Goal: Task Accomplishment & Management: Manage account settings

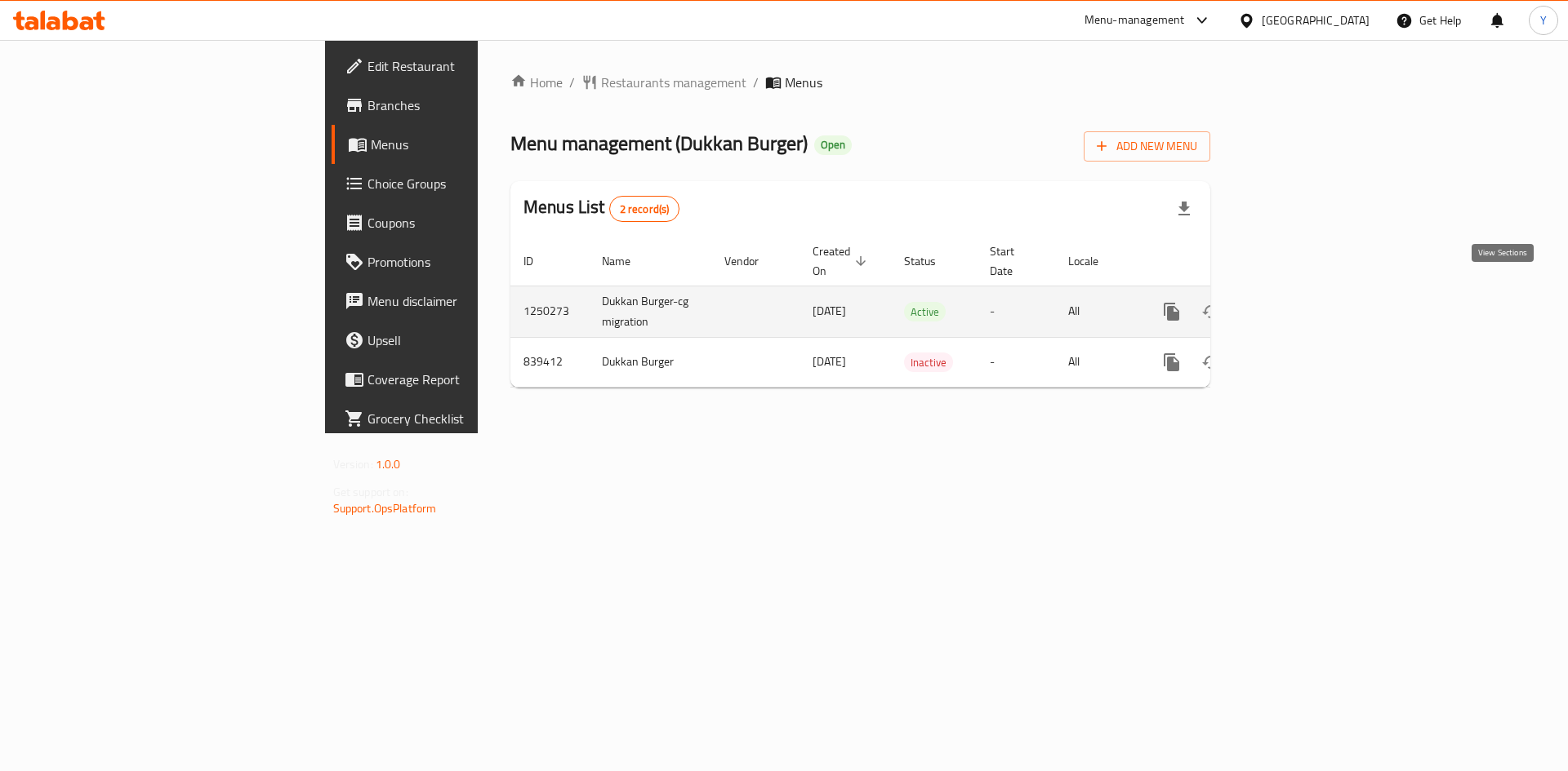
click at [1299, 303] on icon "enhanced table" at bounding box center [1289, 311] width 19 height 19
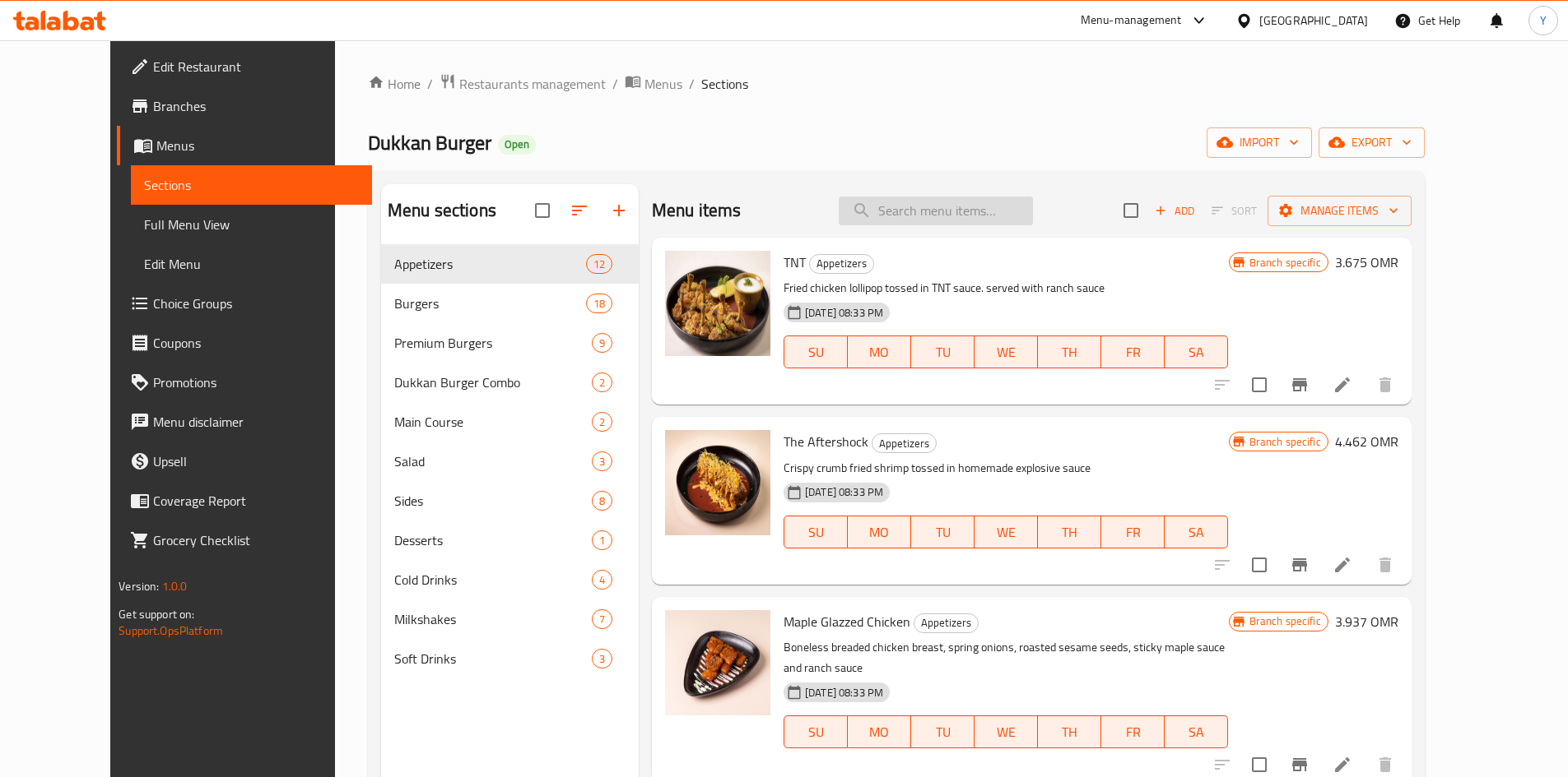
click at [965, 219] on input "search" at bounding box center [936, 211] width 194 height 29
paste input "Lunch Meal"
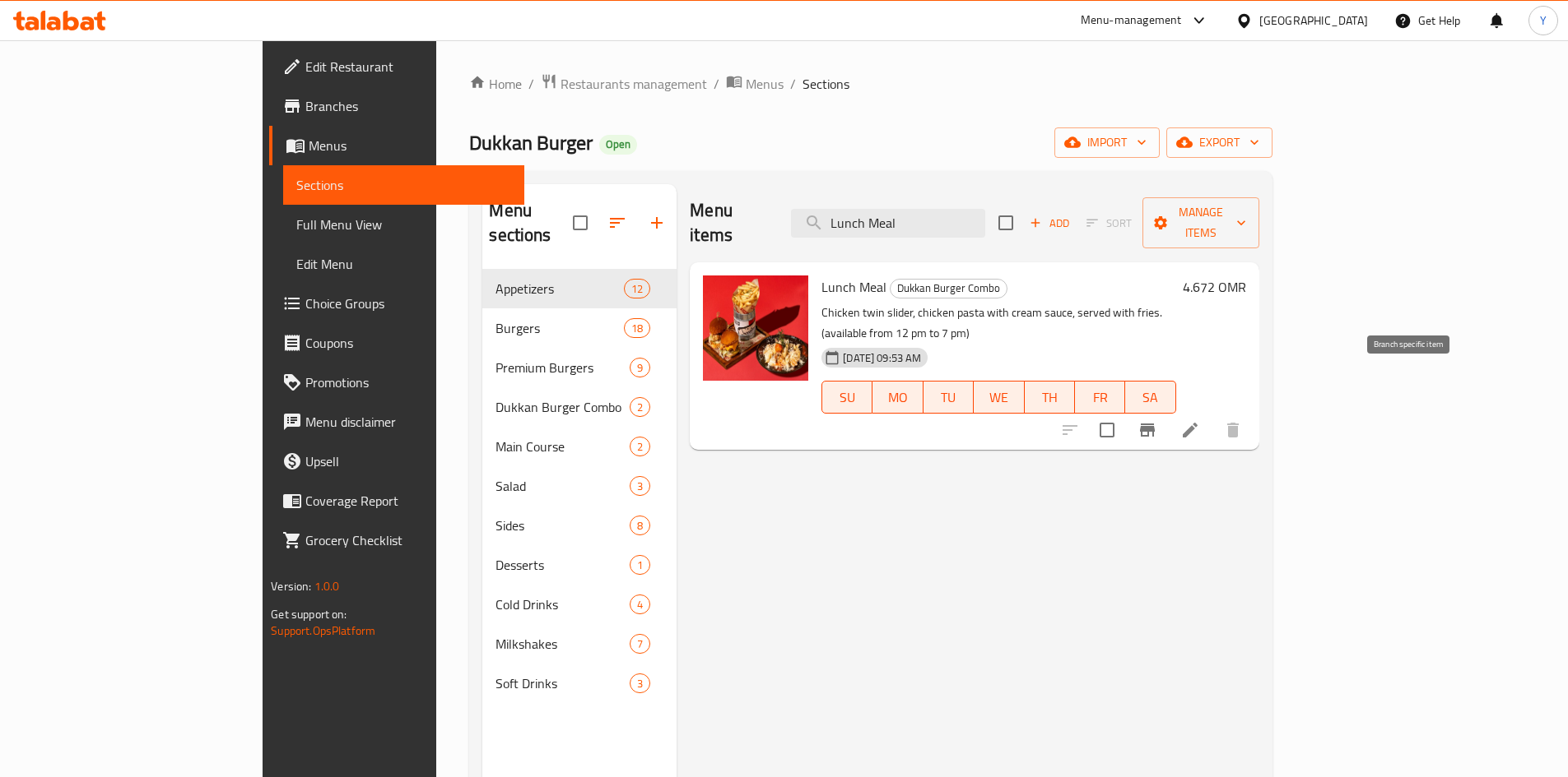
type input "Lunch Meal"
click at [1200, 421] on icon at bounding box center [1190, 430] width 20 height 20
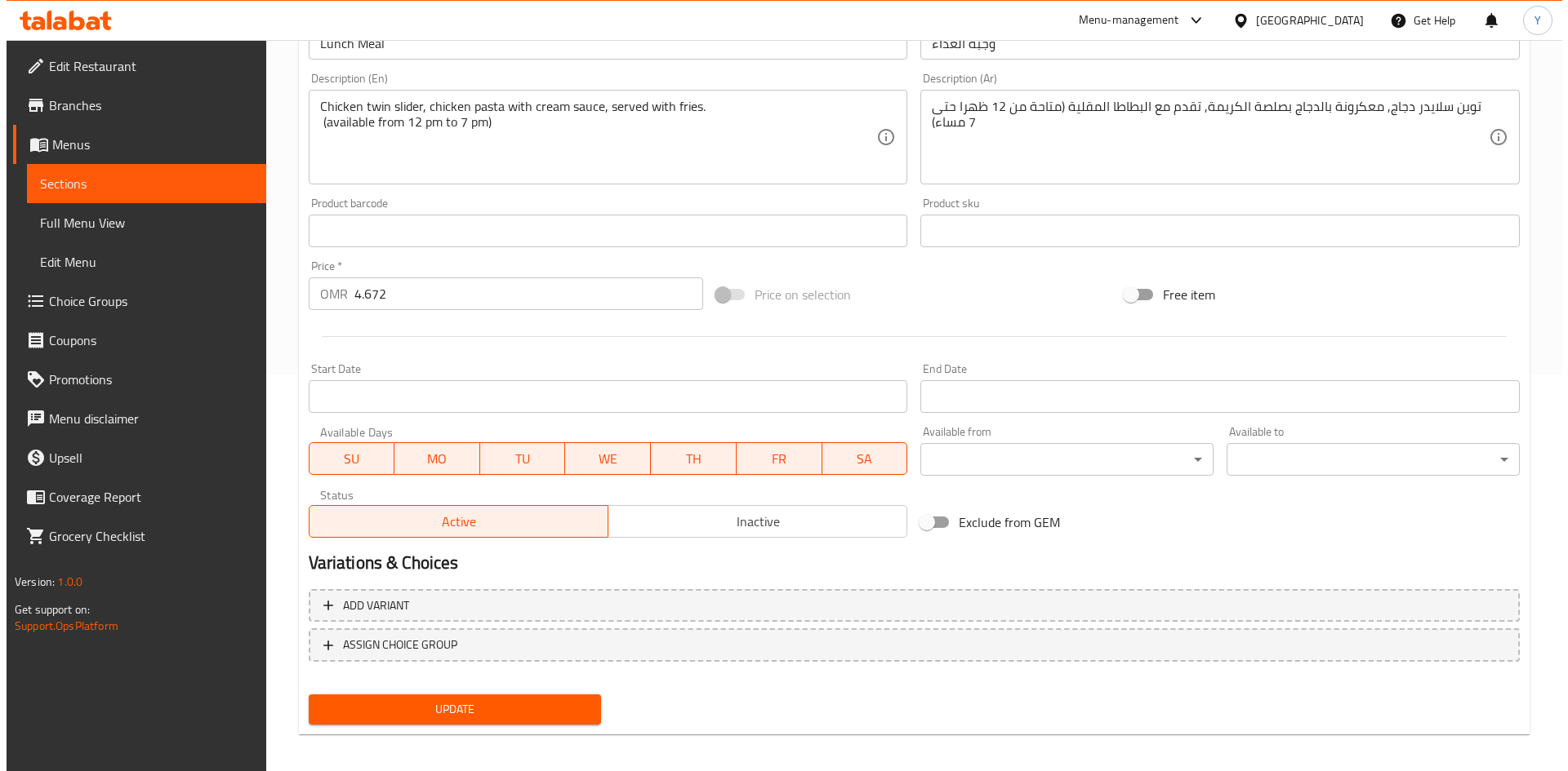
scroll to position [405, 0]
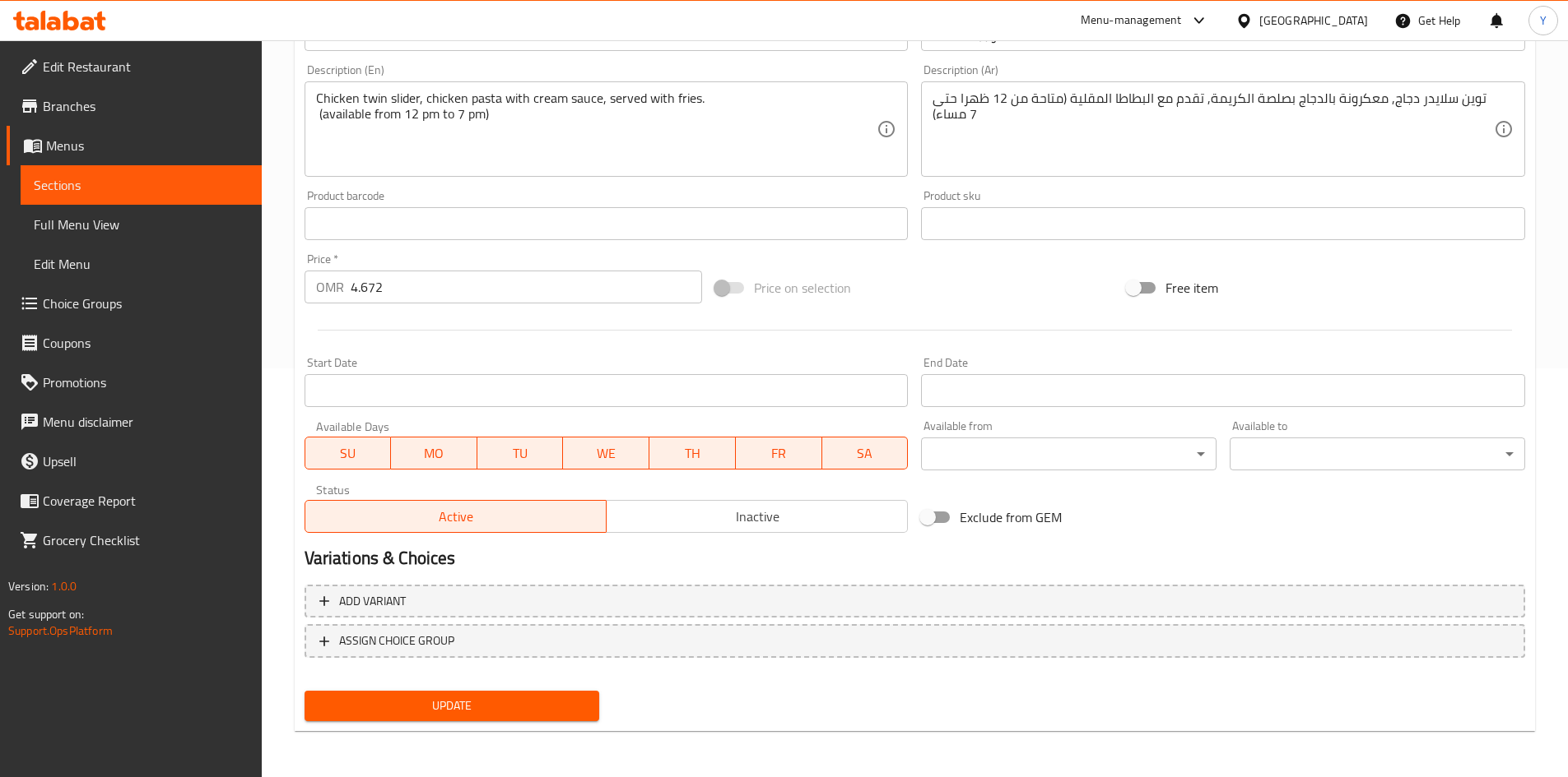
click at [1101, 368] on body "​ Menu-management Oman Get Help Y Edit Restaurant Branches Menus Sections Full …" at bounding box center [784, 0] width 1568 height 737
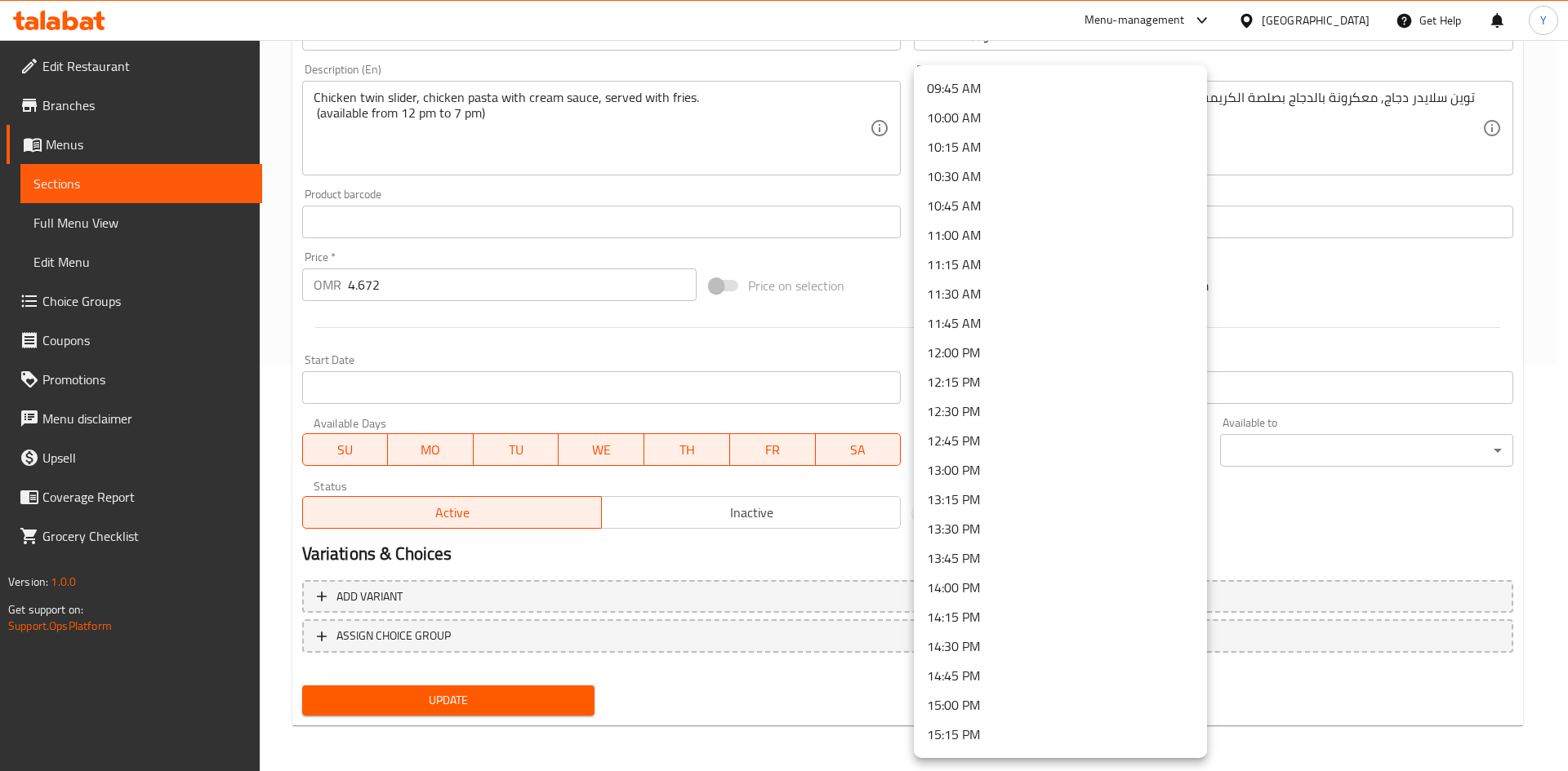
scroll to position [1143, 0]
click at [1010, 343] on li "12:00 PM" at bounding box center [1060, 354] width 294 height 30
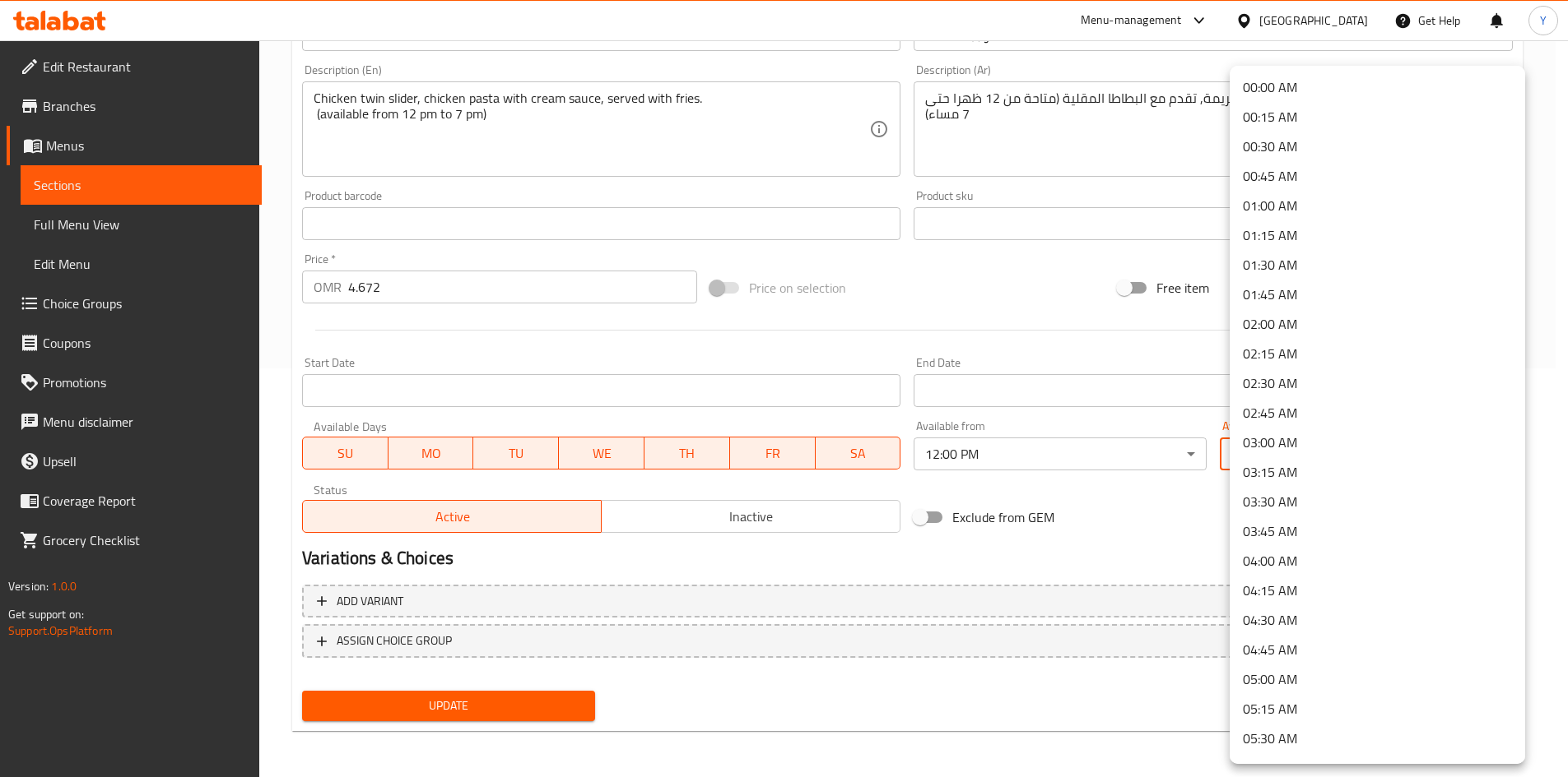
click at [1274, 368] on body "​ Menu-management Oman Get Help Y Edit Restaurant Branches Menus Sections Full …" at bounding box center [784, 0] width 1568 height 737
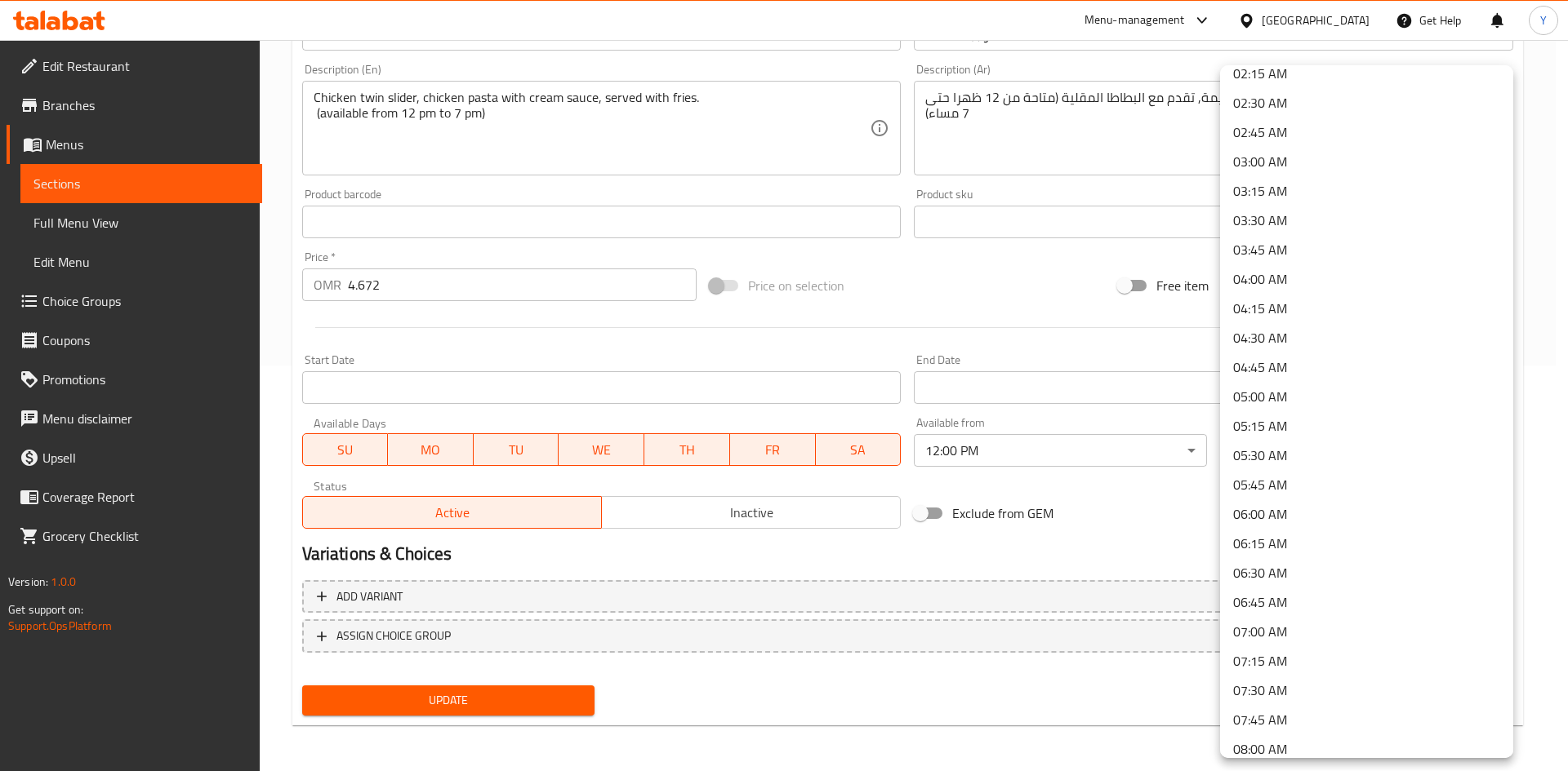
scroll to position [327, 0]
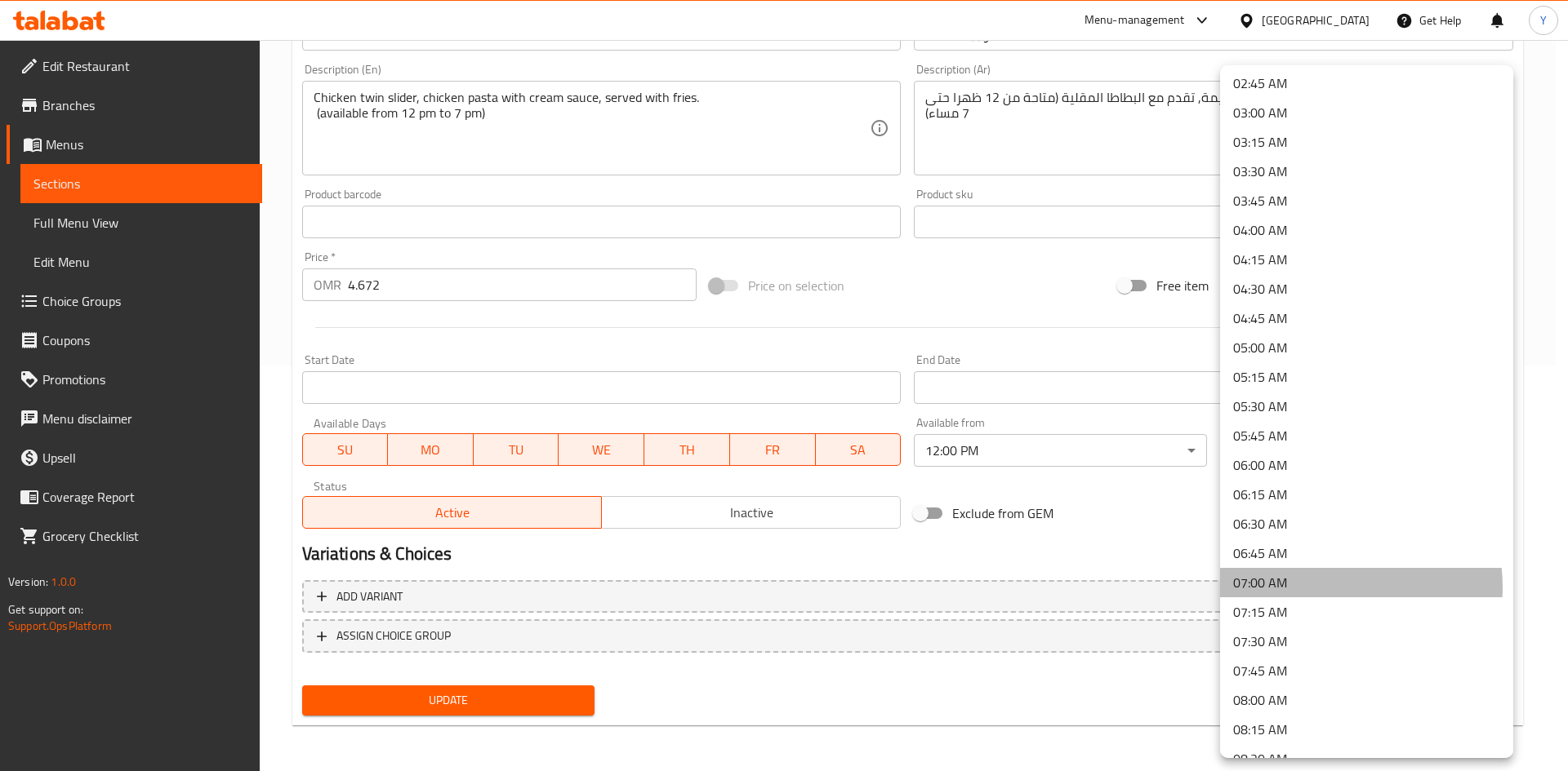
click at [1314, 588] on li "07:00 AM" at bounding box center [1367, 583] width 294 height 30
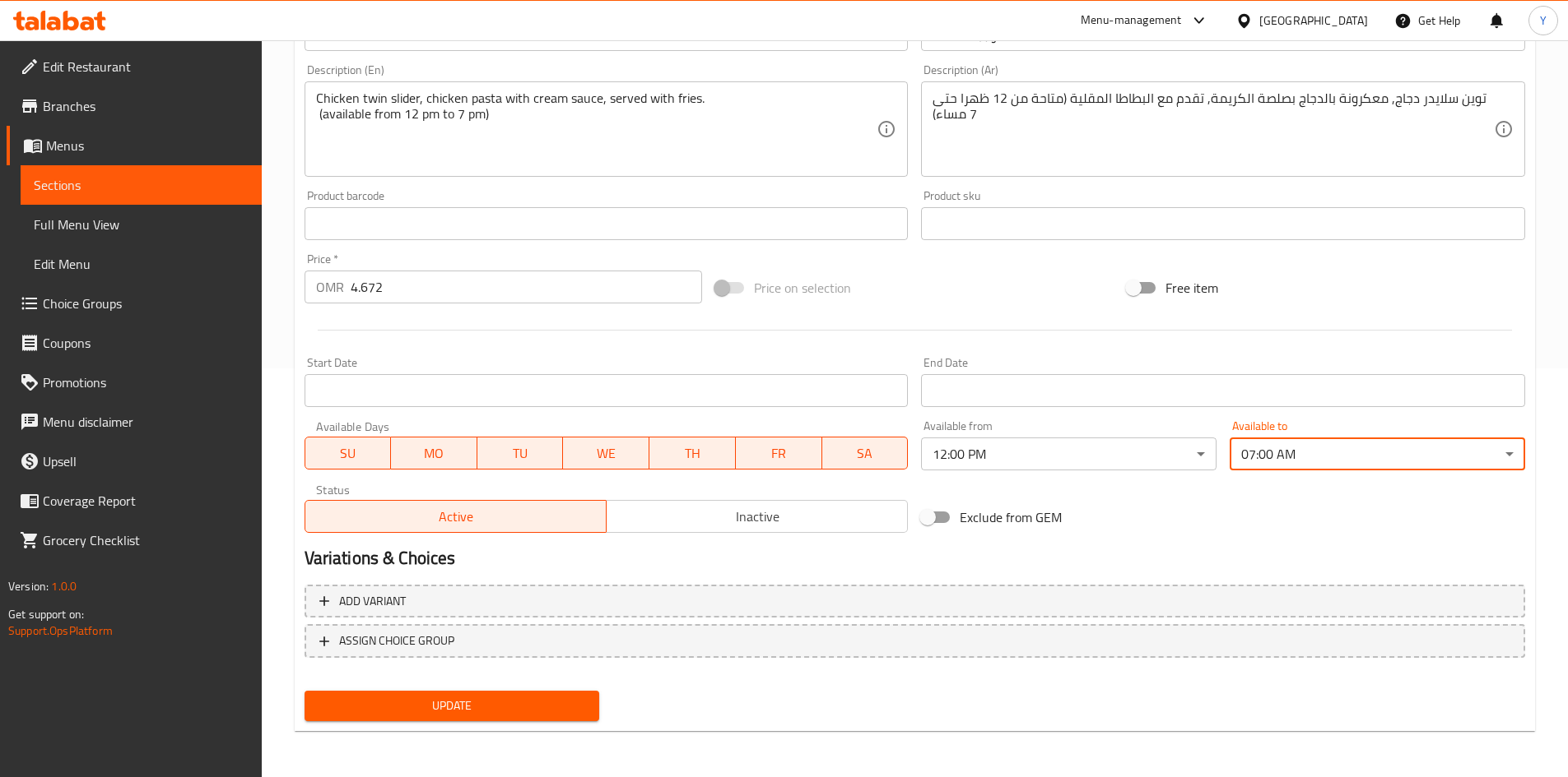
click at [1316, 368] on body "​ Menu-management Oman Get Help Y Edit Restaurant Branches Menus Sections Full …" at bounding box center [784, 0] width 1568 height 737
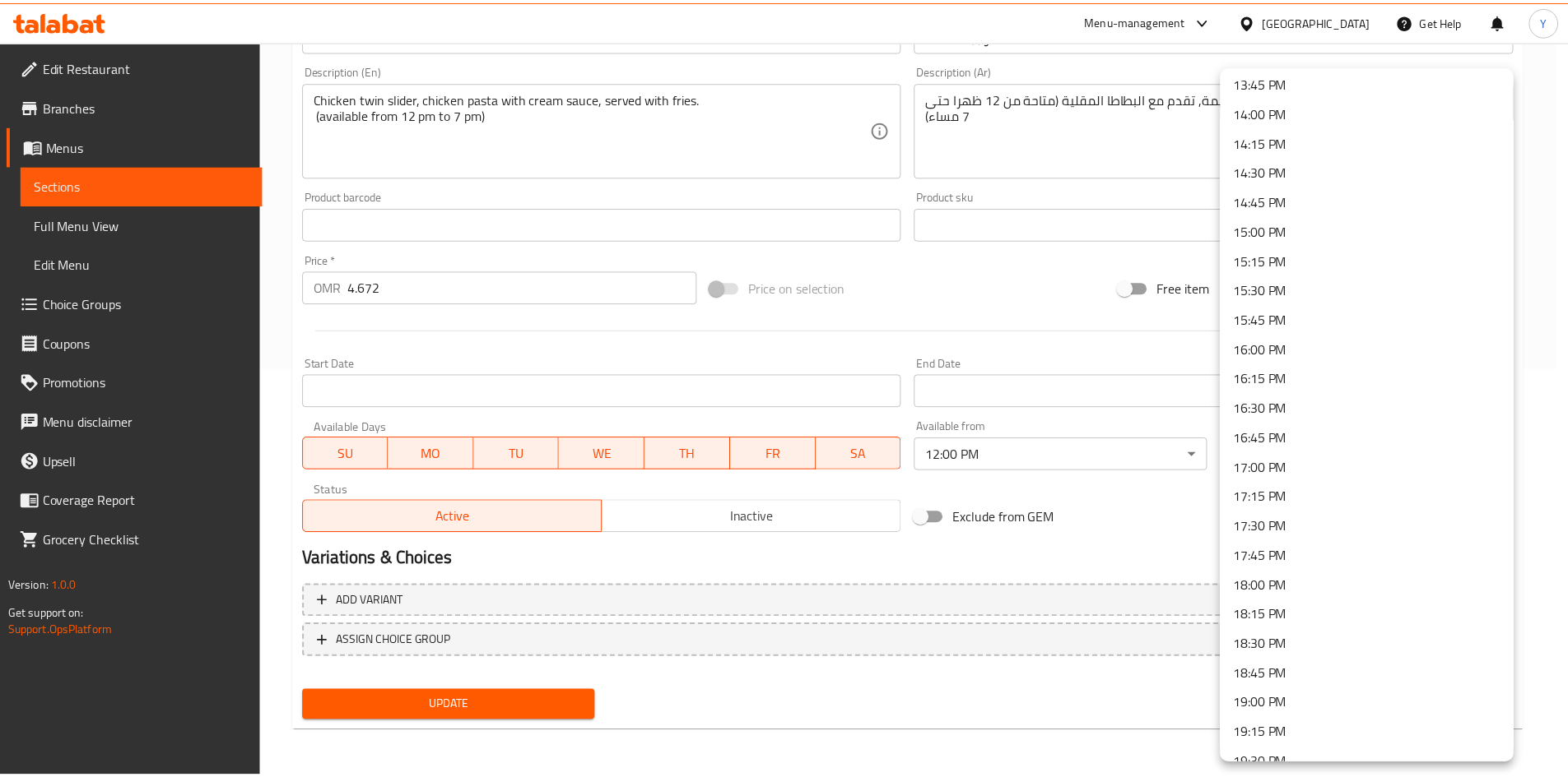
scroll to position [1654, 0]
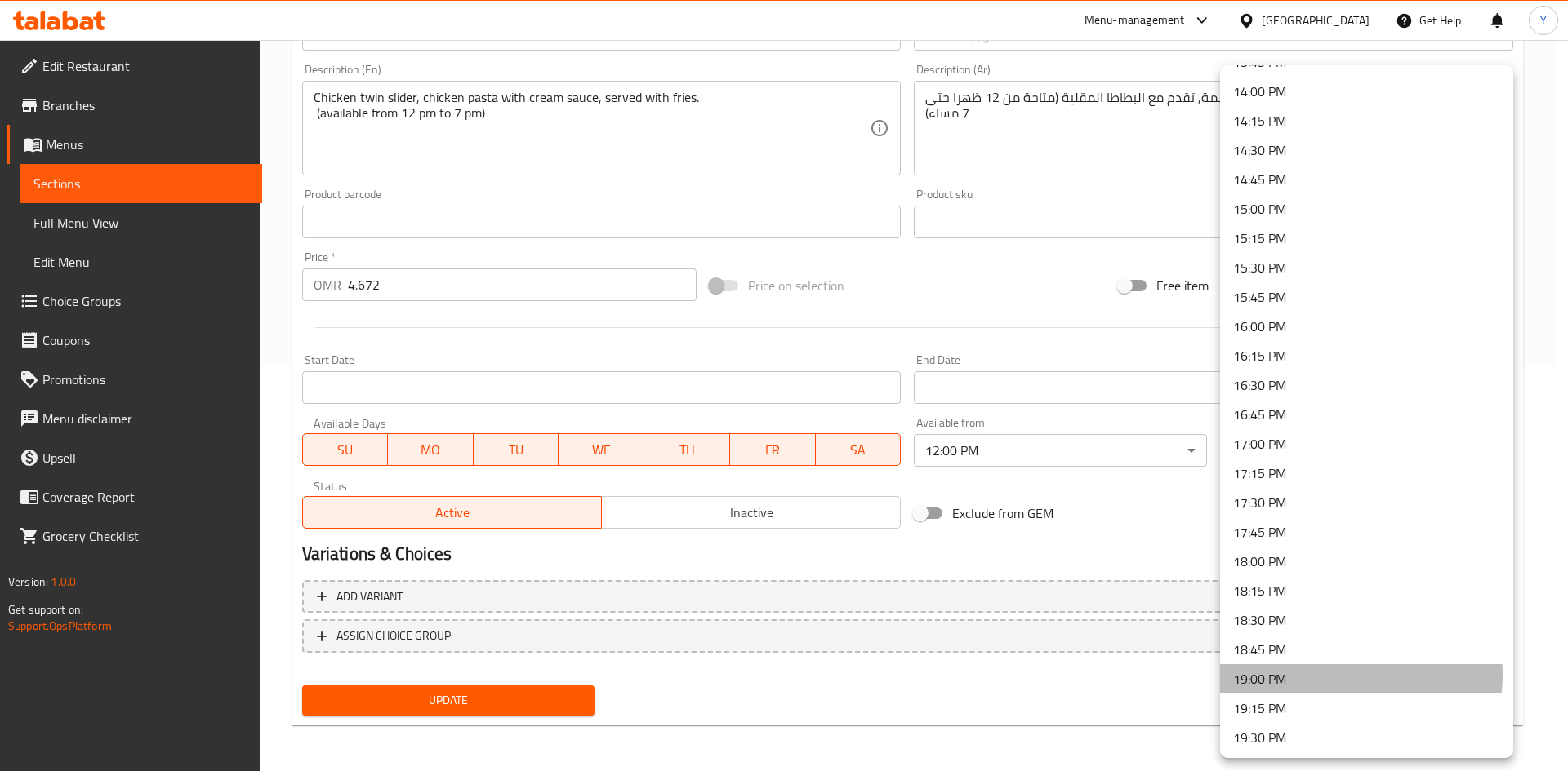
click at [1318, 674] on li "19:00 PM" at bounding box center [1367, 679] width 294 height 30
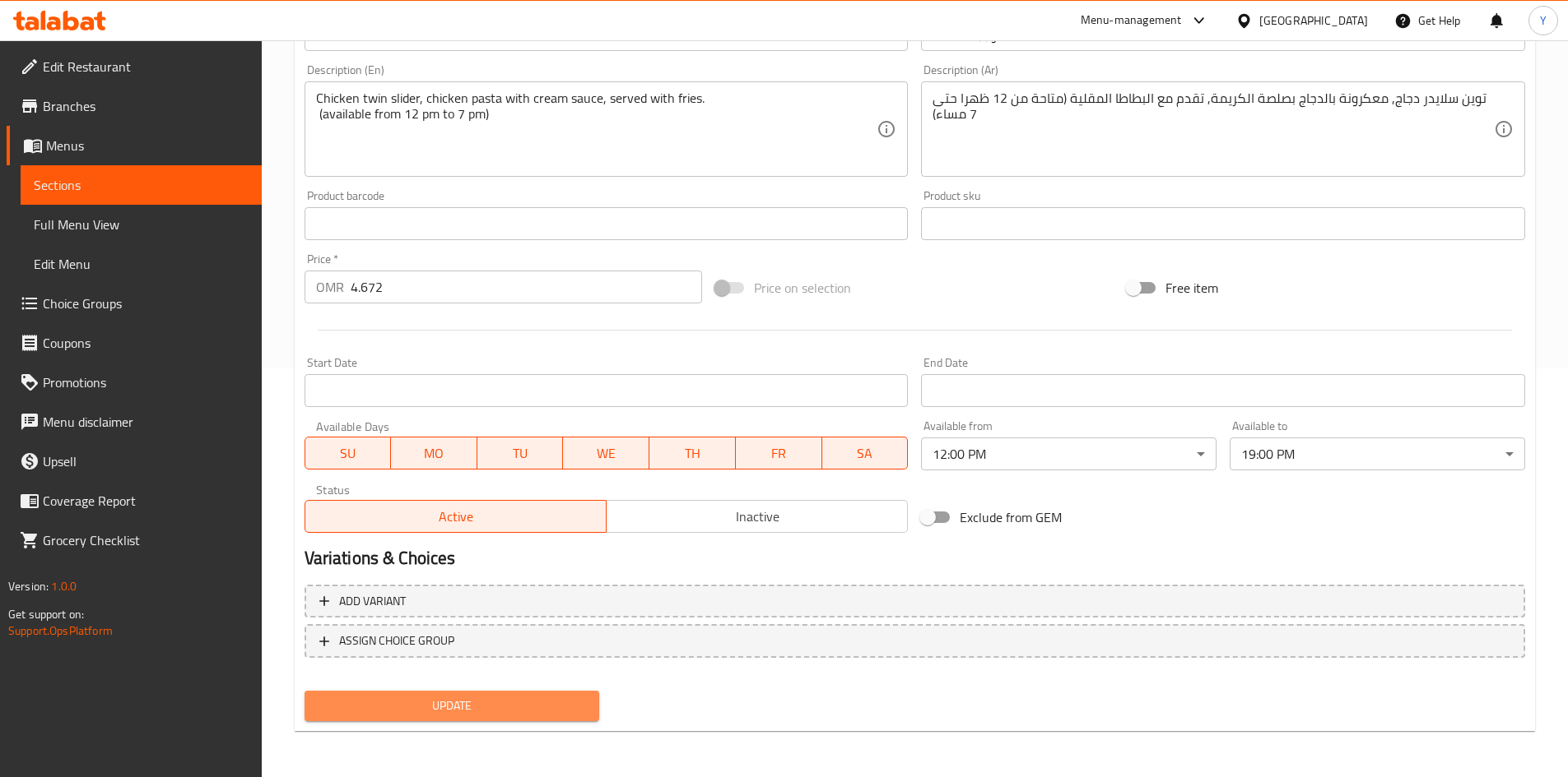
click at [506, 704] on span "Update" at bounding box center [452, 706] width 269 height 21
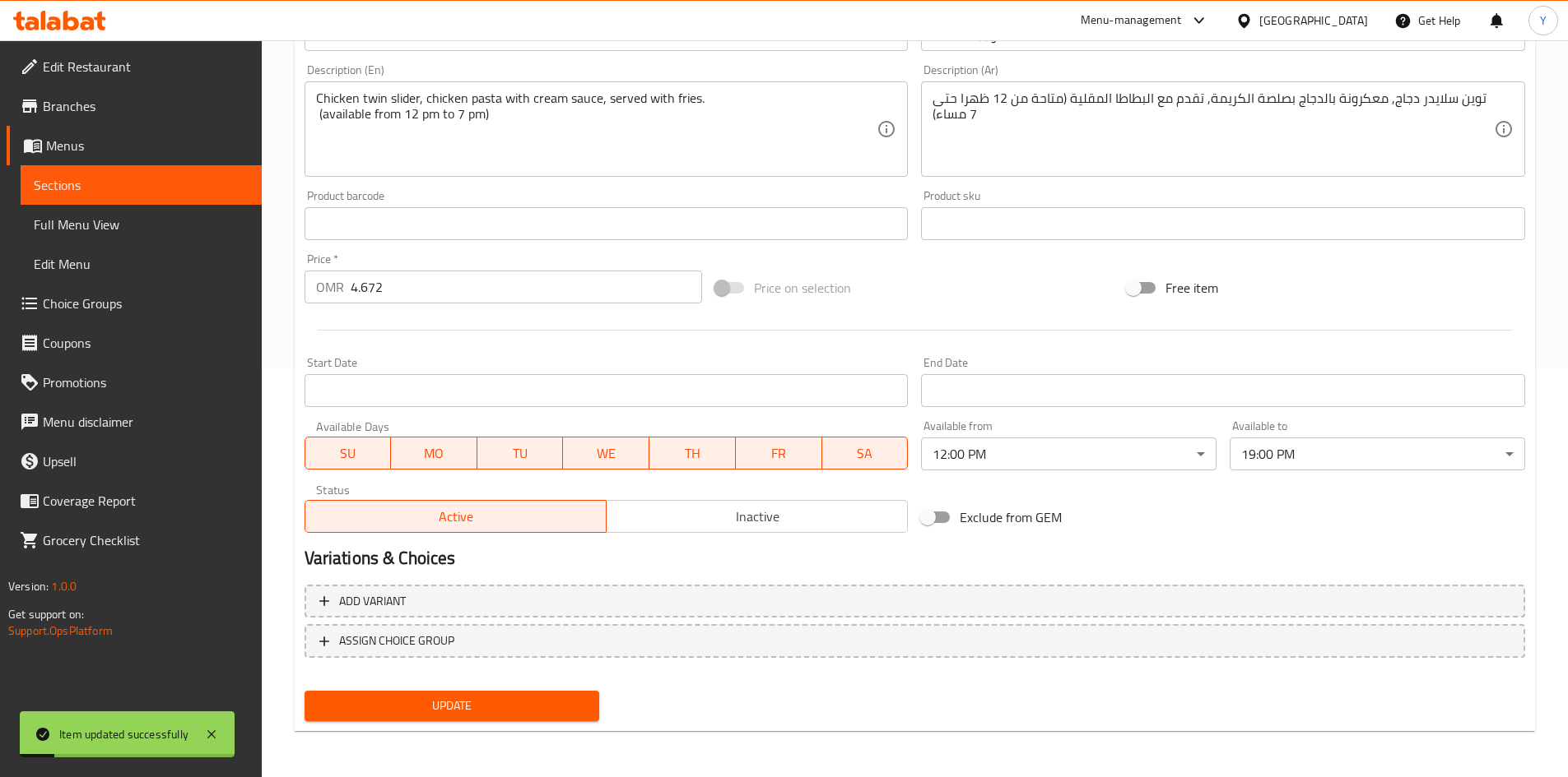
click at [139, 232] on span "Full Menu View" at bounding box center [141, 224] width 215 height 20
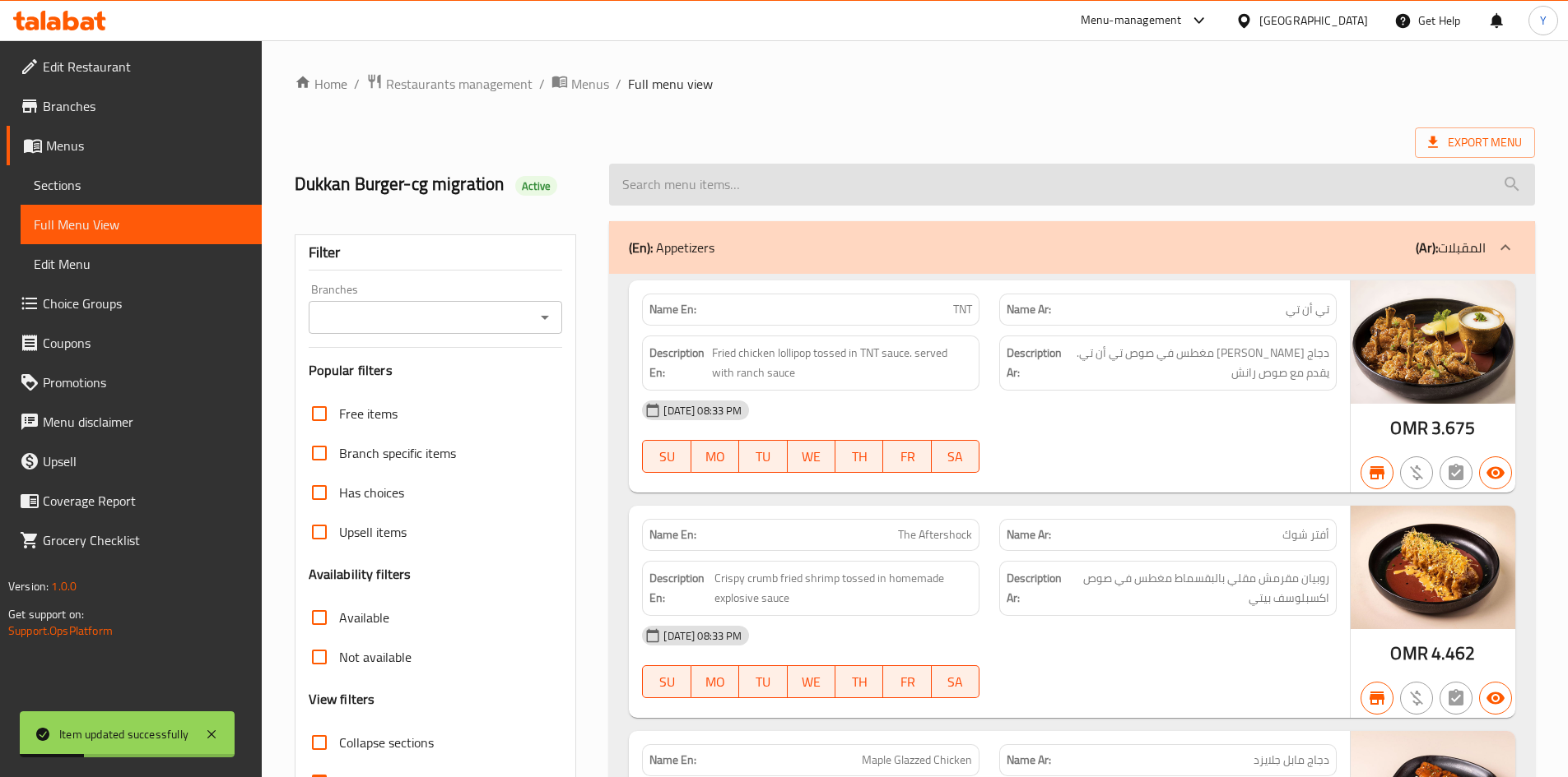
click at [975, 181] on input "search" at bounding box center [1072, 184] width 926 height 42
paste input "Lunch Meal"
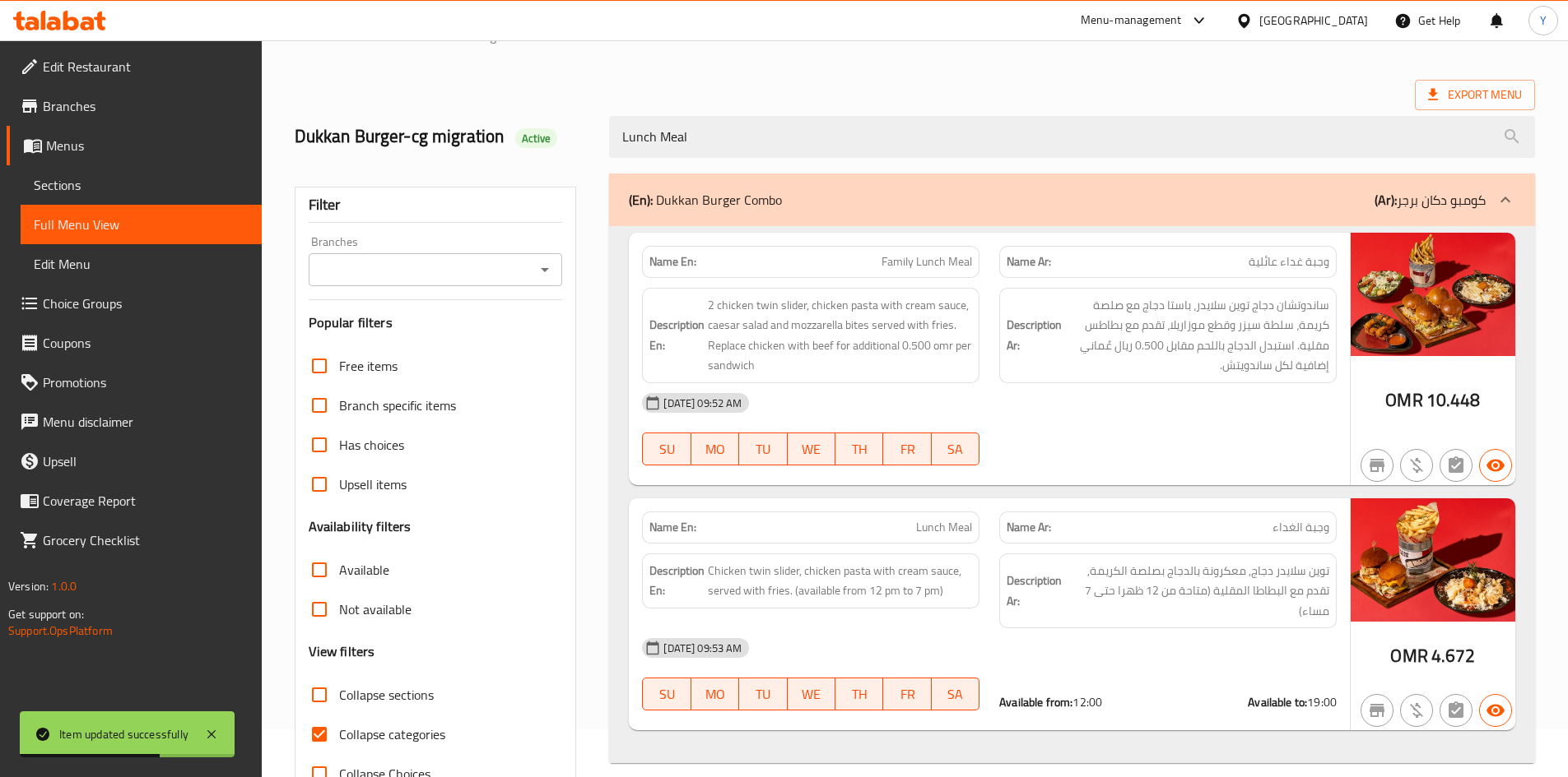
scroll to position [98, 0]
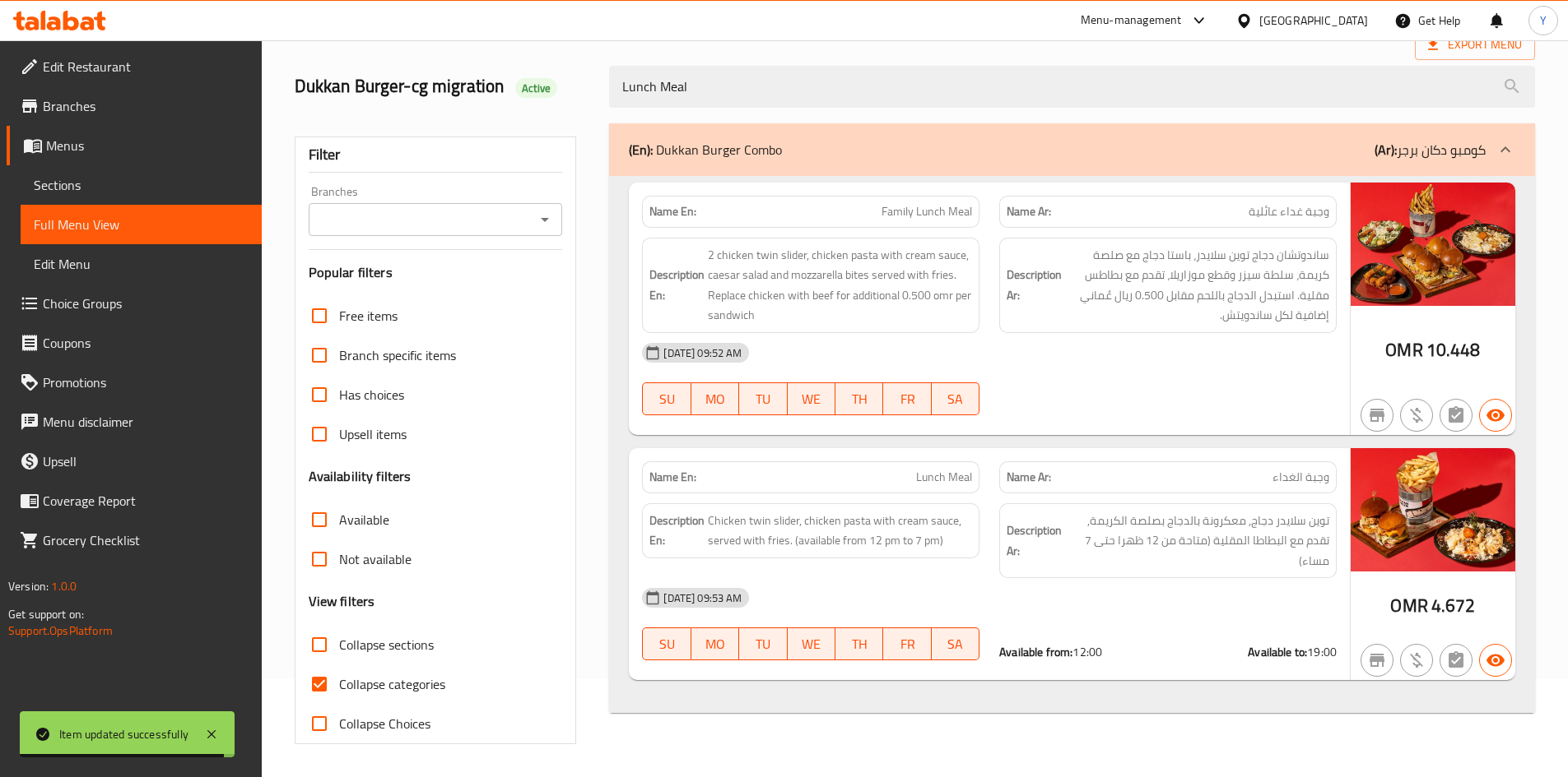
type input "Lunch Meal"
drag, startPoint x: 1353, startPoint y: 23, endPoint x: 1332, endPoint y: 41, distance: 27.7
click at [1352, 23] on div "Oman" at bounding box center [1313, 20] width 108 height 18
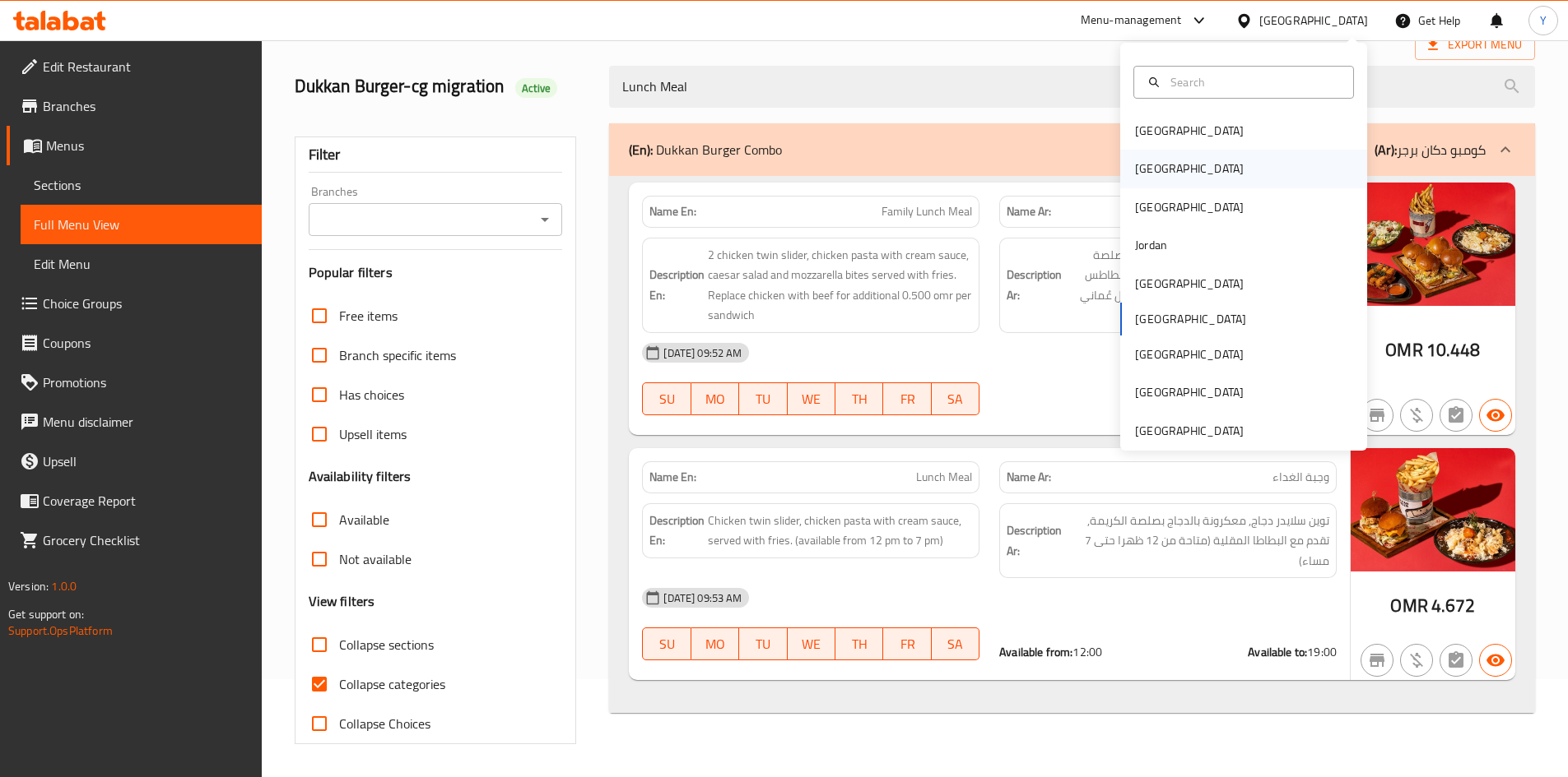
click at [1234, 165] on div "[GEOGRAPHIC_DATA]" at bounding box center [1243, 169] width 247 height 38
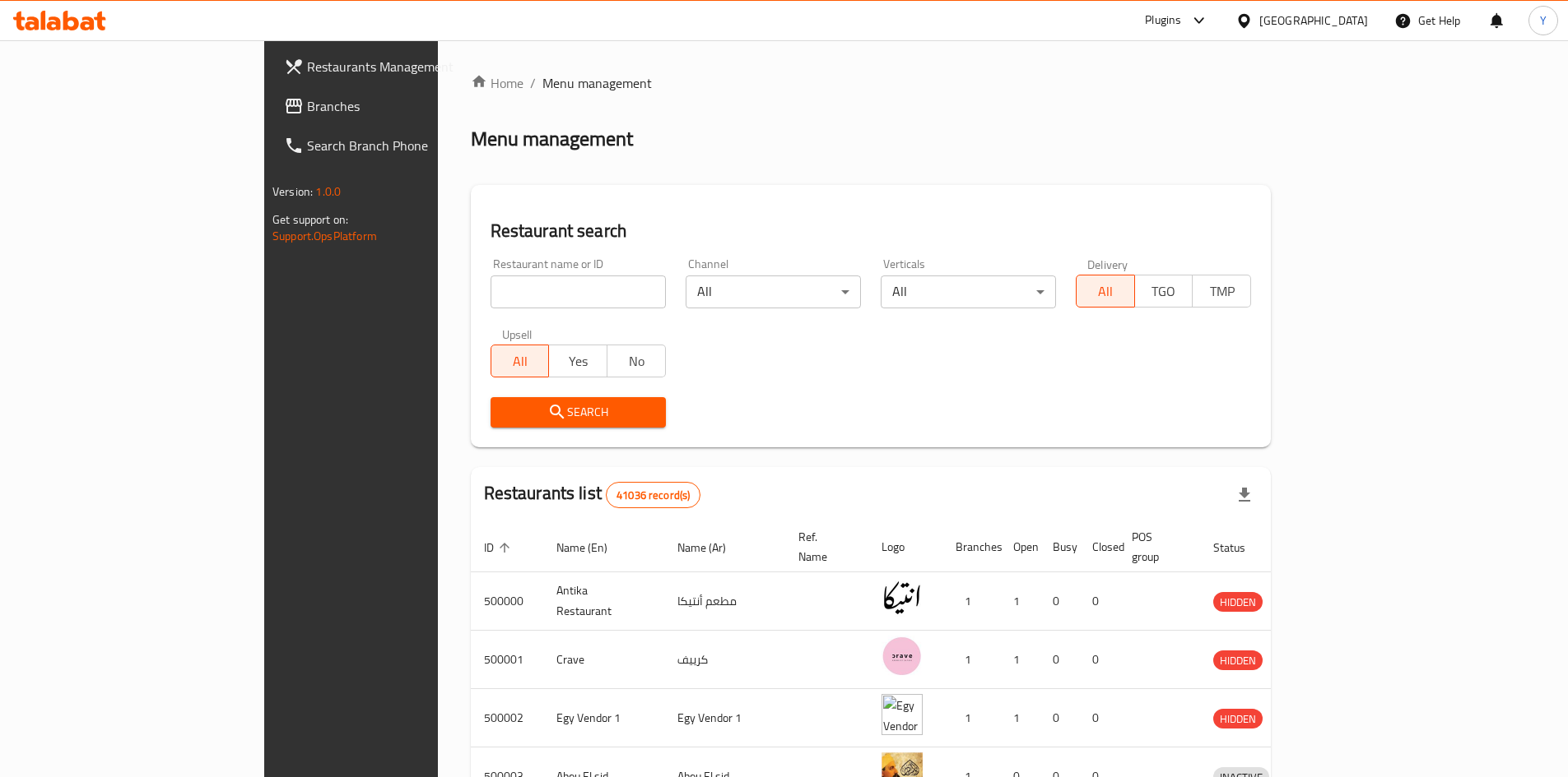
click at [307, 106] on span "Branches" at bounding box center [410, 105] width 205 height 20
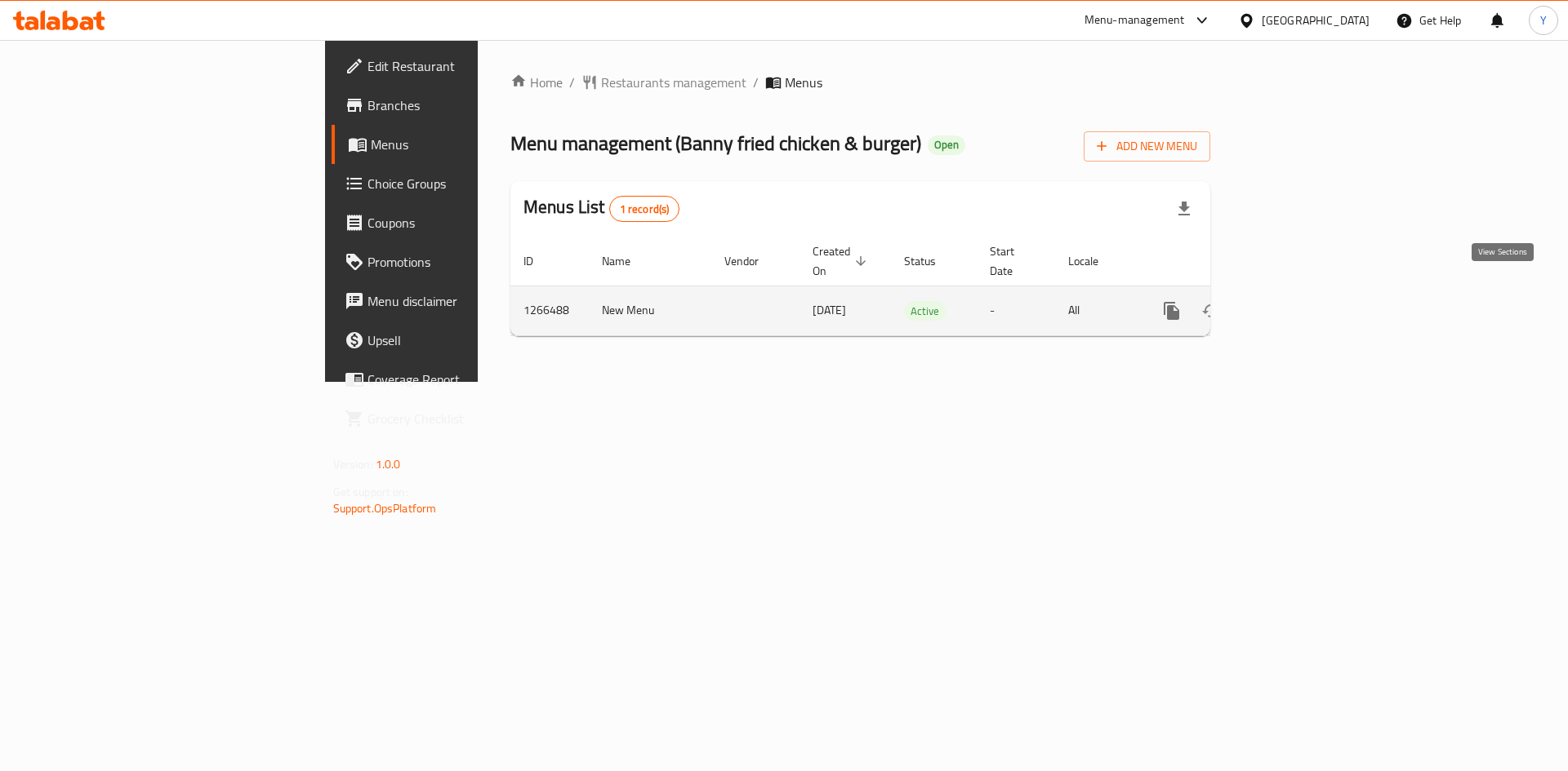
click at [1297, 304] on icon "enhanced table" at bounding box center [1290, 311] width 15 height 15
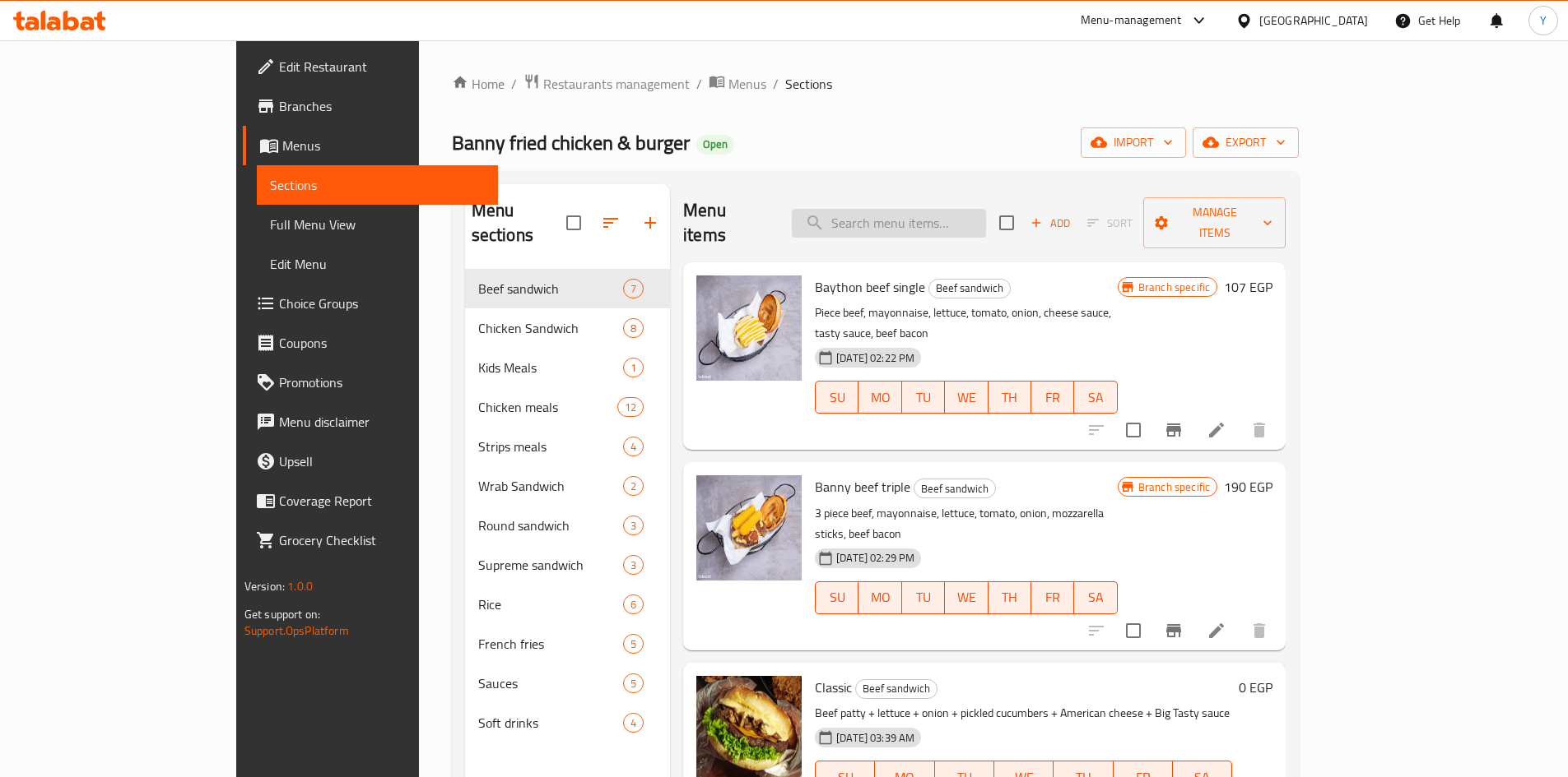
click at [954, 213] on input "search" at bounding box center [889, 223] width 194 height 29
paste input "Bacon"
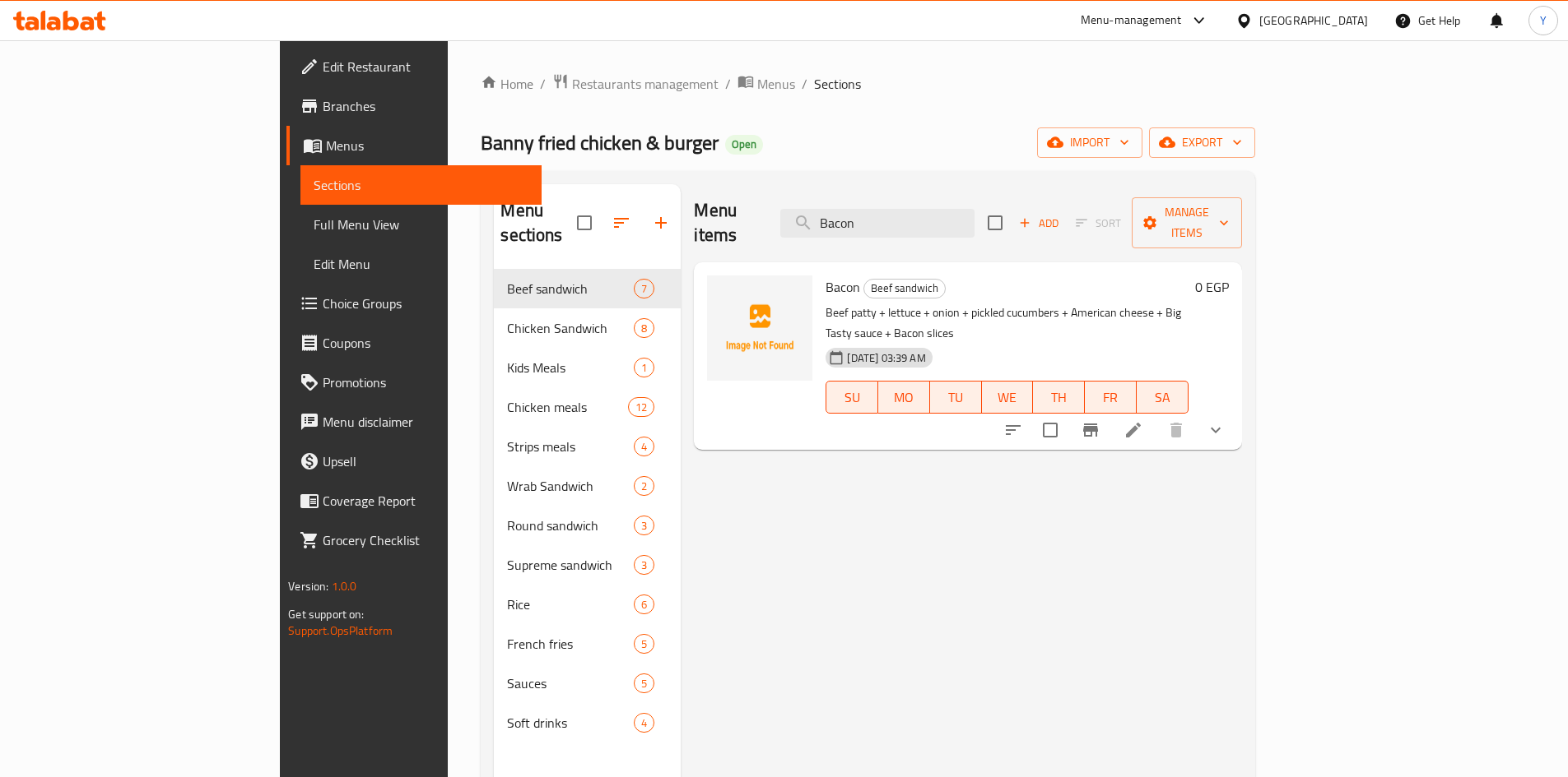
type input "Bacon"
click at [1098, 423] on icon "Branch-specific-item" at bounding box center [1091, 430] width 15 height 13
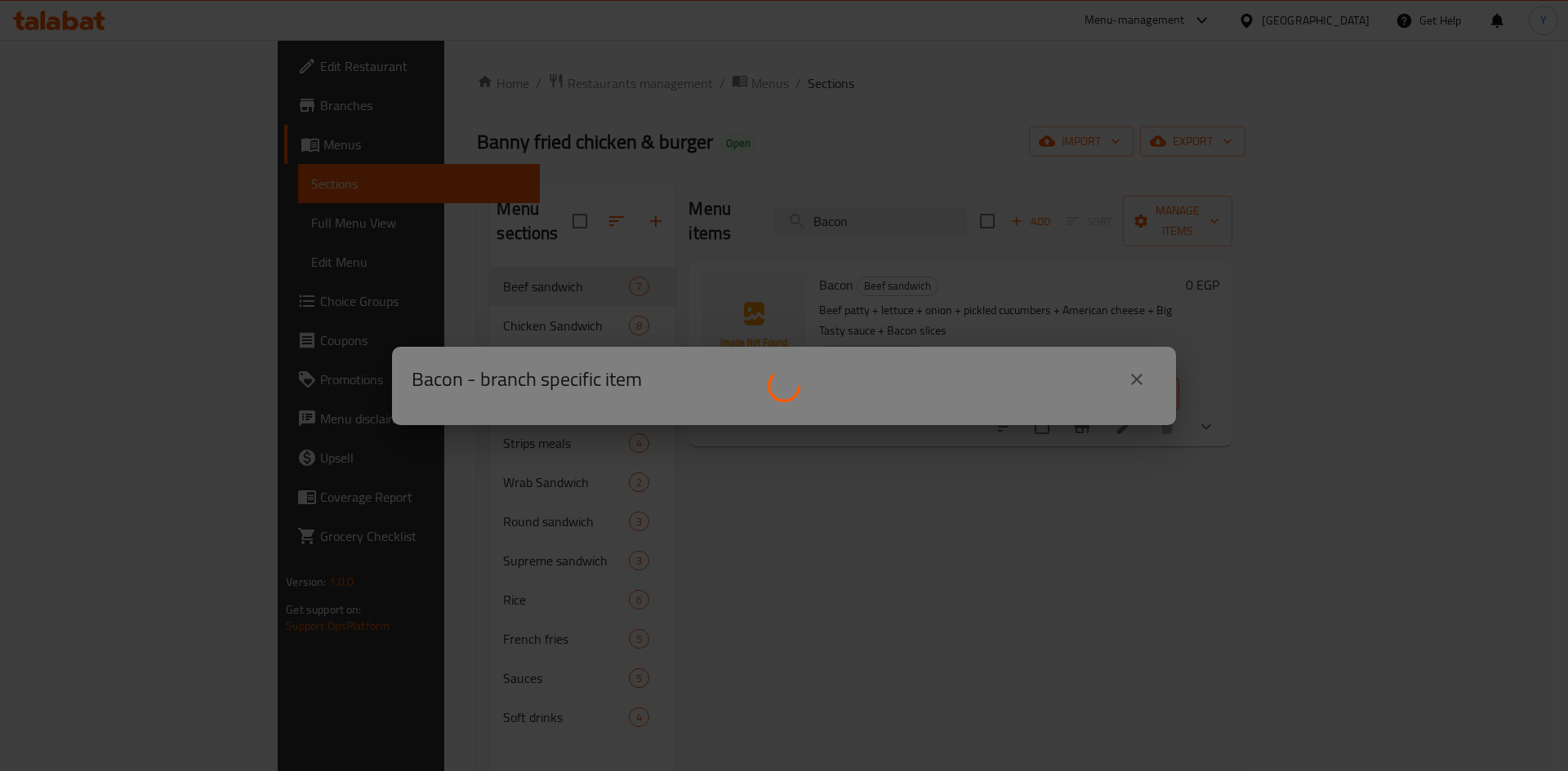
click at [1316, 515] on div at bounding box center [784, 385] width 1568 height 771
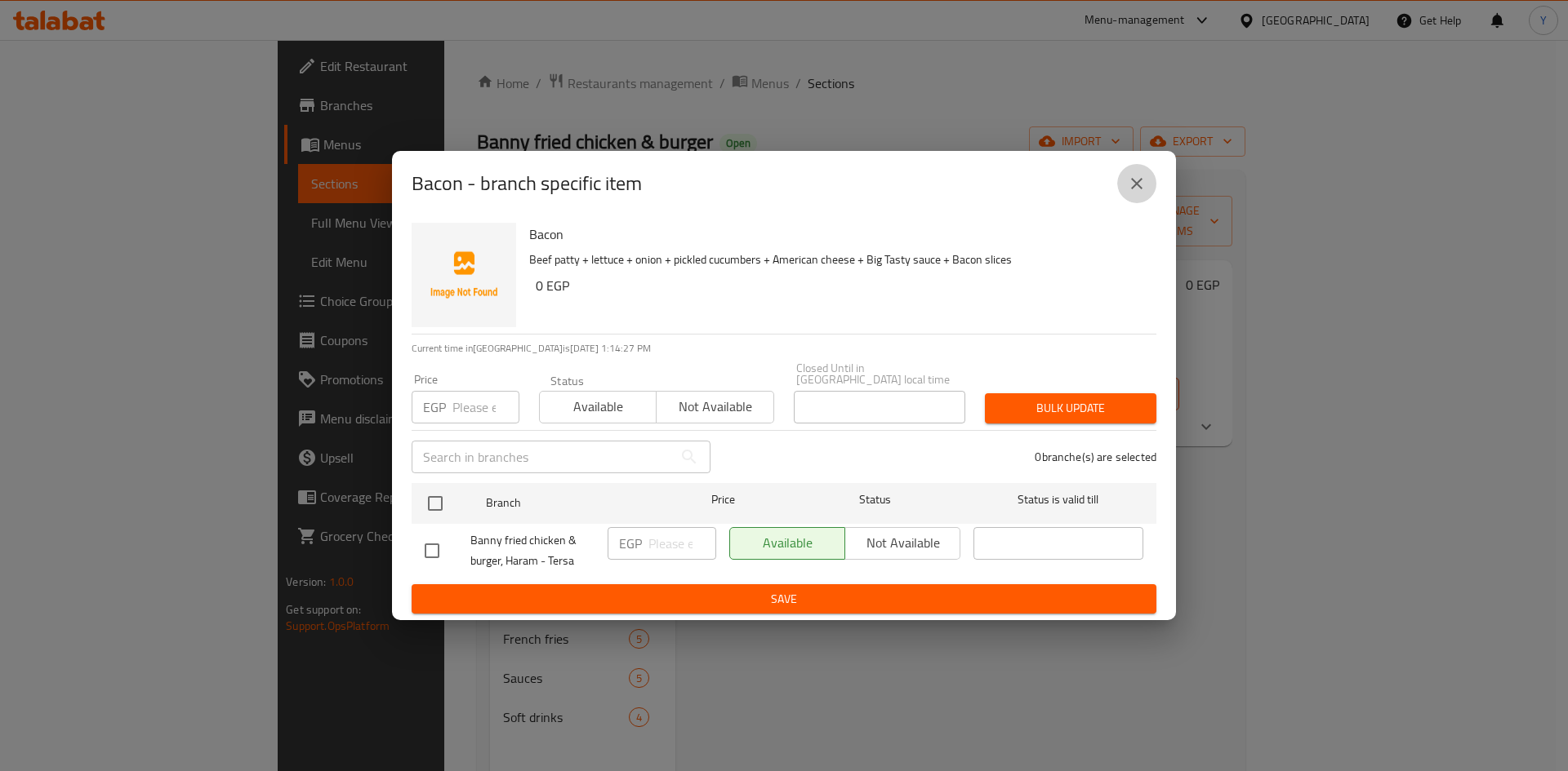
click at [1135, 189] on icon "close" at bounding box center [1136, 183] width 19 height 19
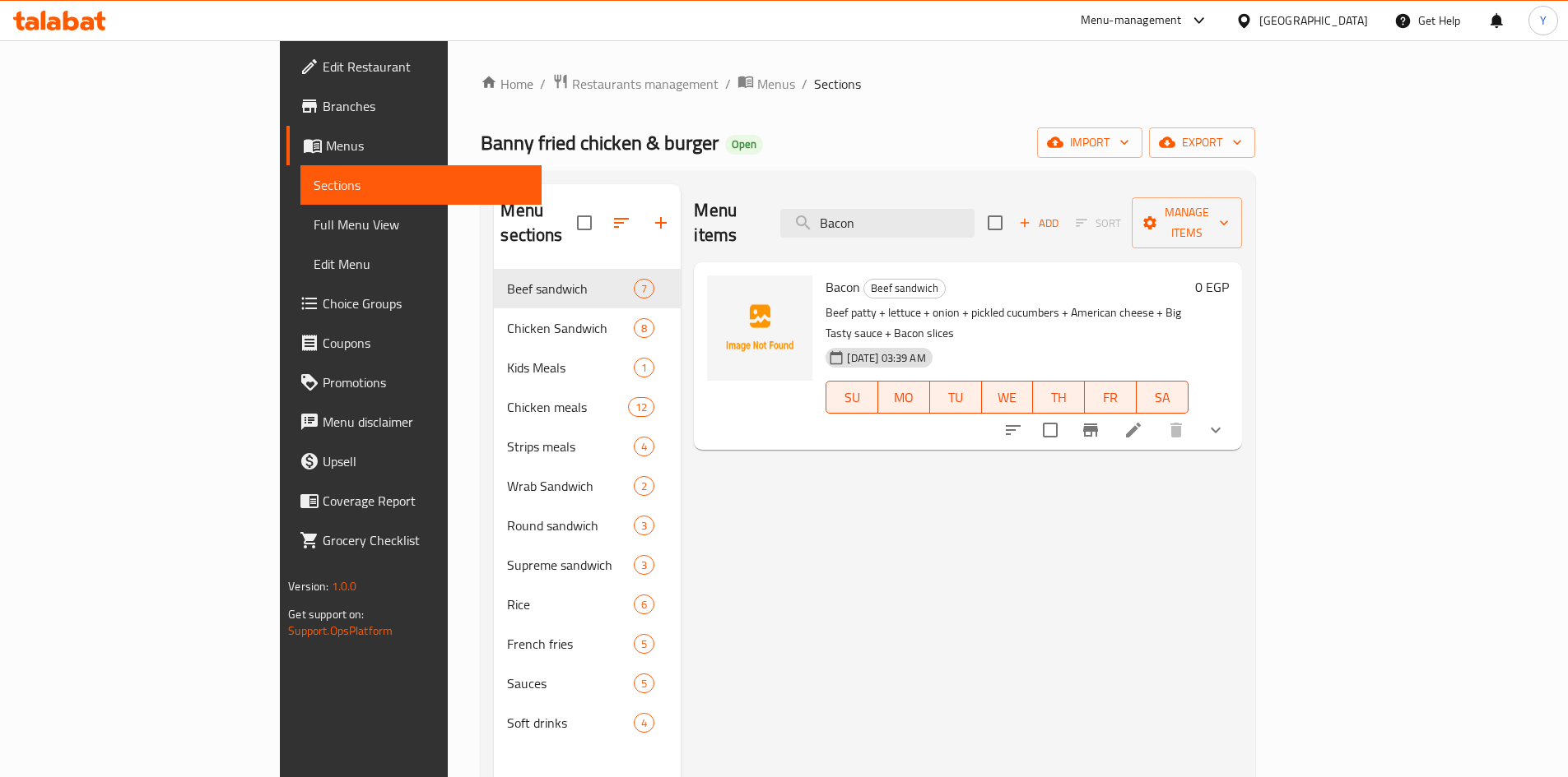
click at [1143, 421] on icon at bounding box center [1133, 430] width 20 height 20
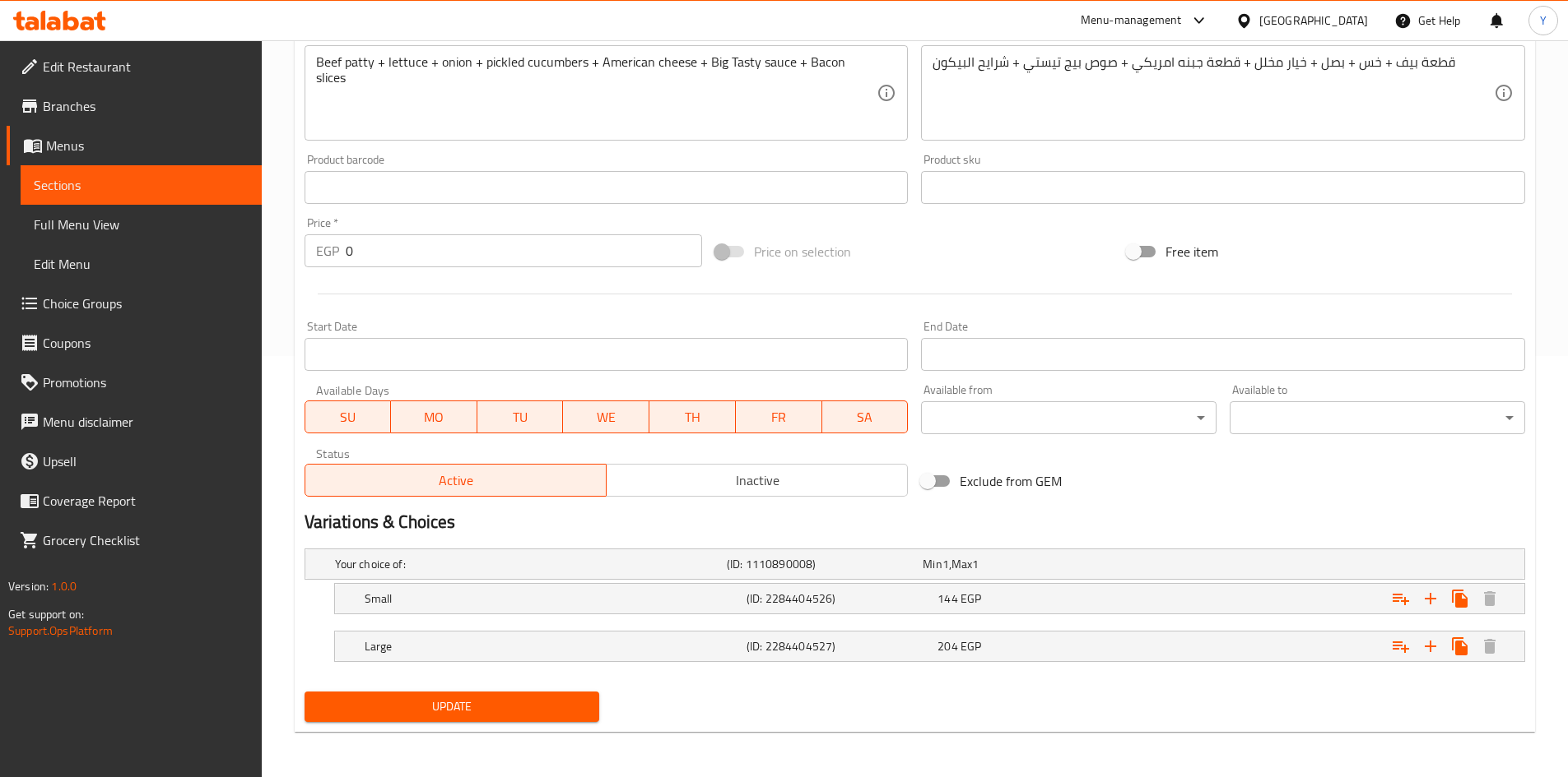
scroll to position [422, 0]
click at [718, 478] on span "Inactive" at bounding box center [757, 480] width 288 height 24
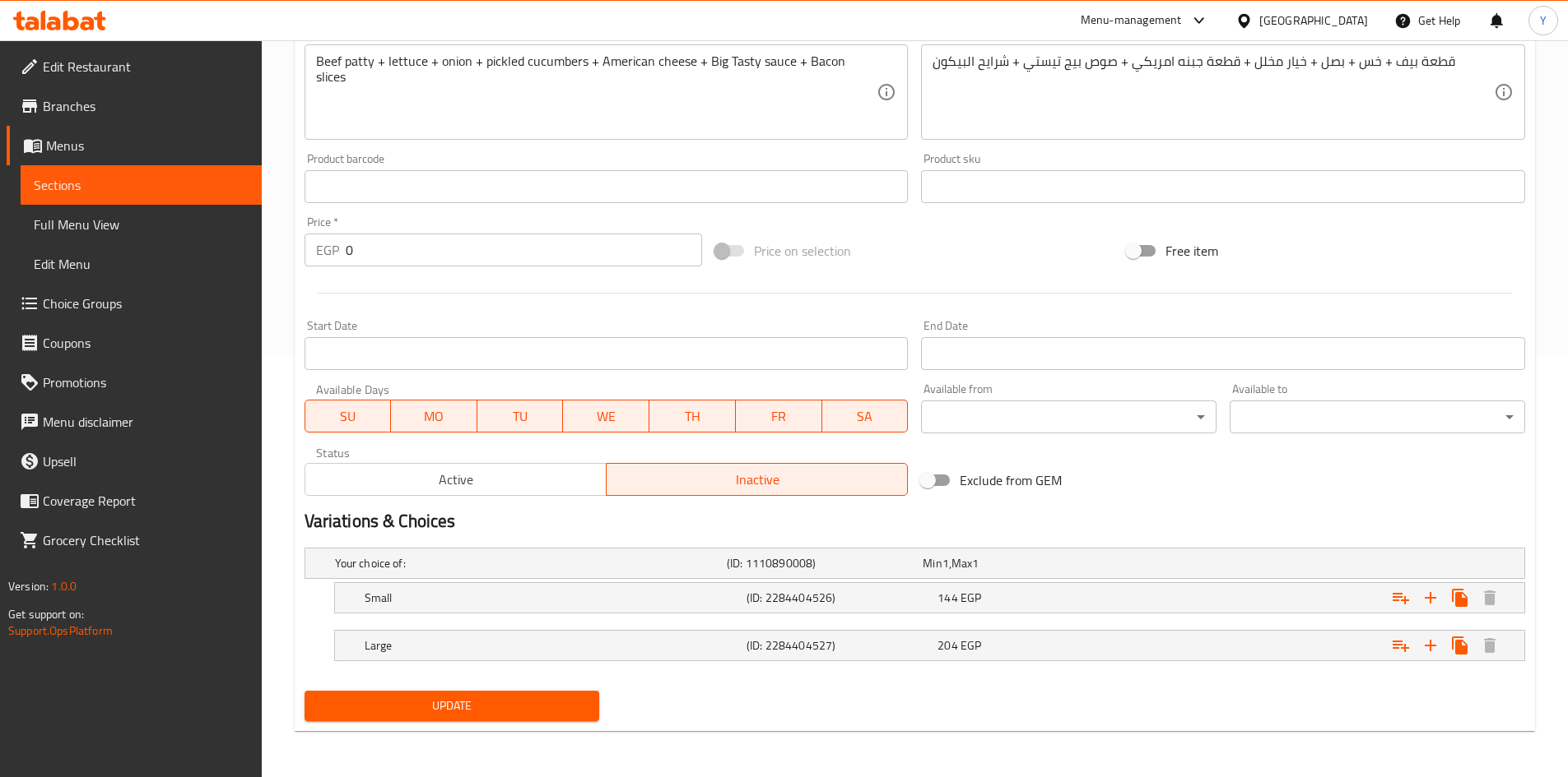
click at [547, 712] on span "Update" at bounding box center [452, 706] width 269 height 21
click at [516, 701] on span "Update" at bounding box center [452, 706] width 269 height 21
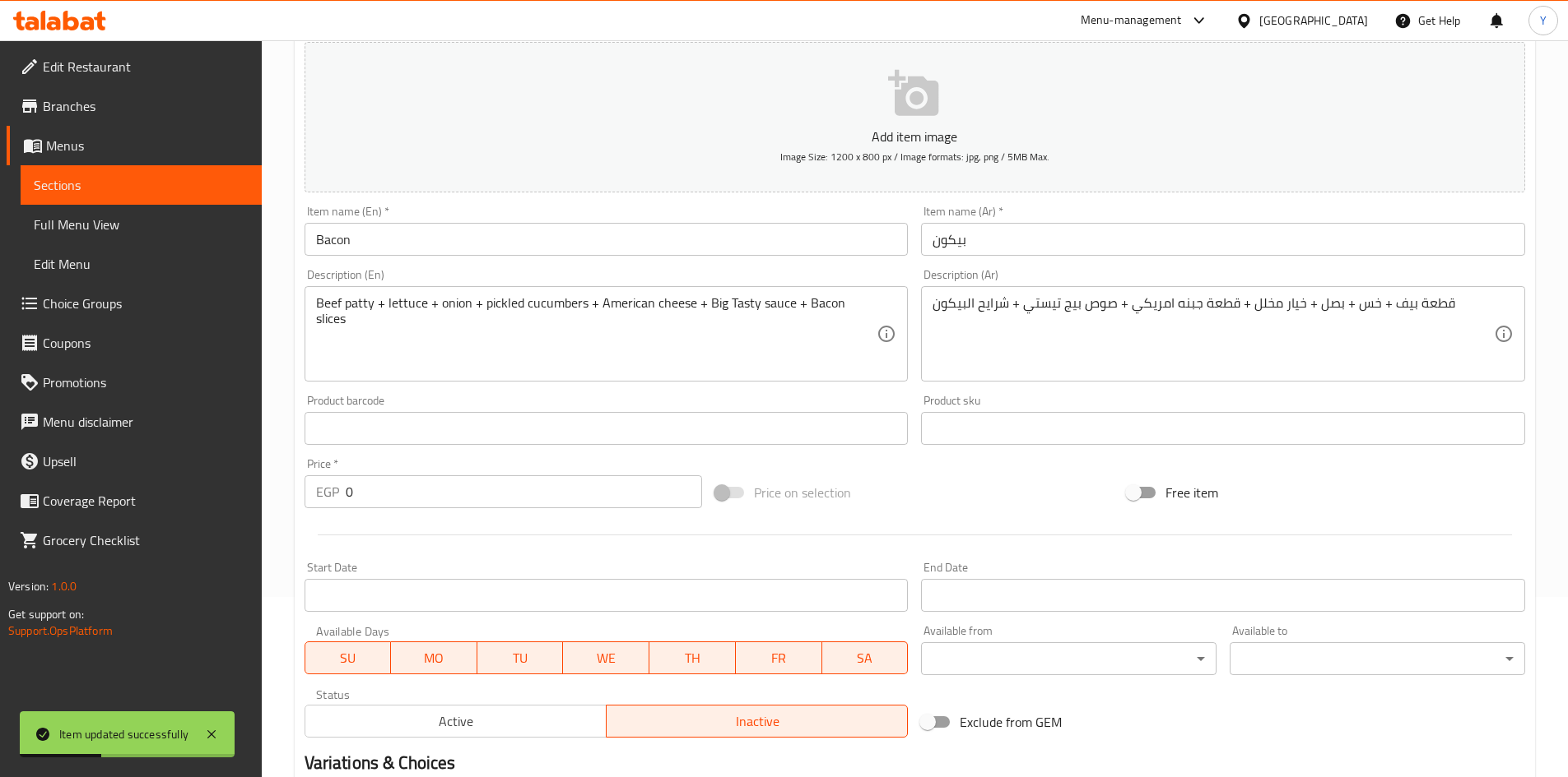
scroll to position [175, 0]
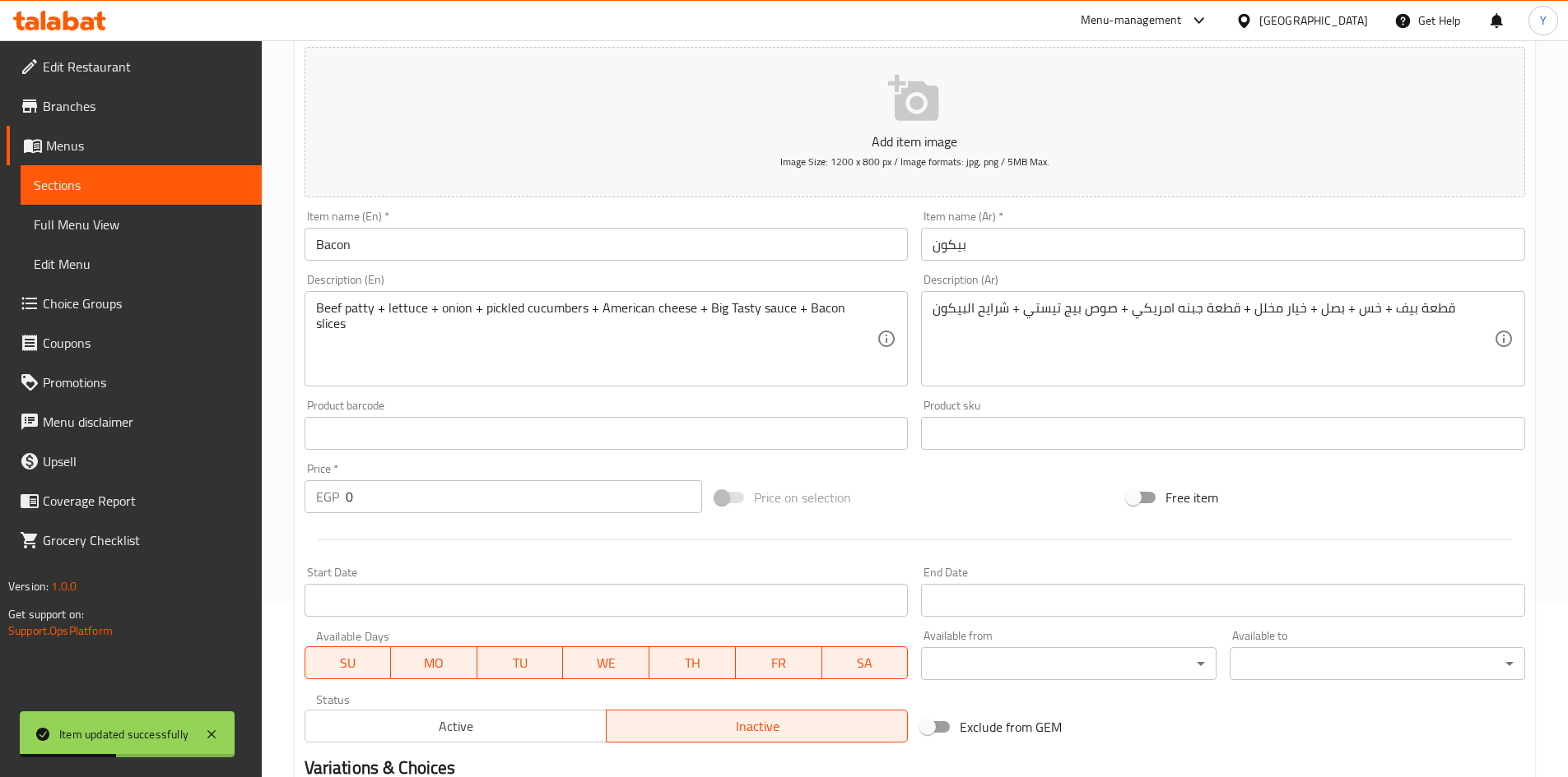
click at [370, 251] on input "Bacon" at bounding box center [606, 243] width 604 height 33
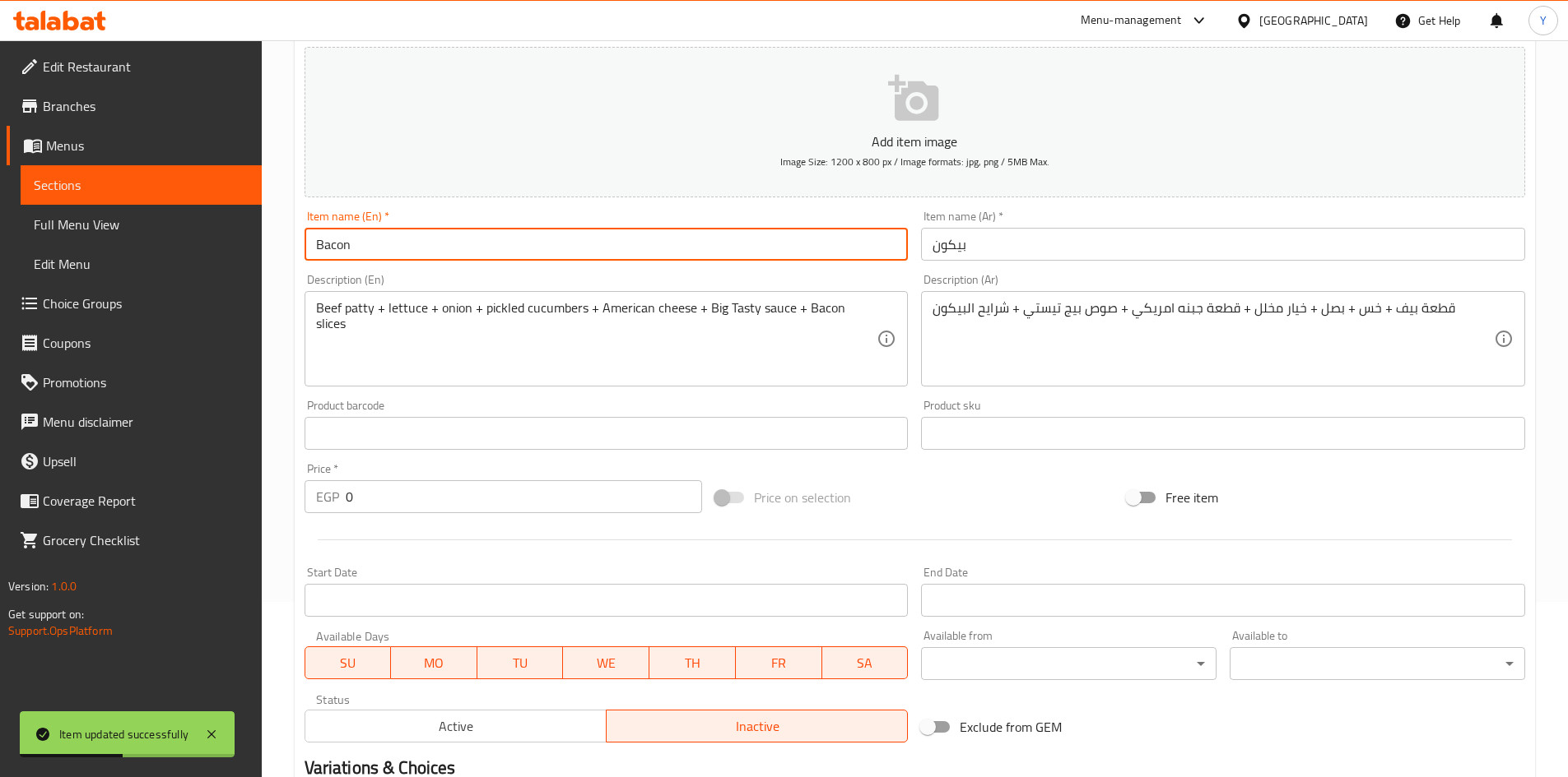
click at [370, 251] on input "Bacon" at bounding box center [606, 243] width 604 height 33
click at [108, 231] on span "Full Menu View" at bounding box center [141, 224] width 215 height 20
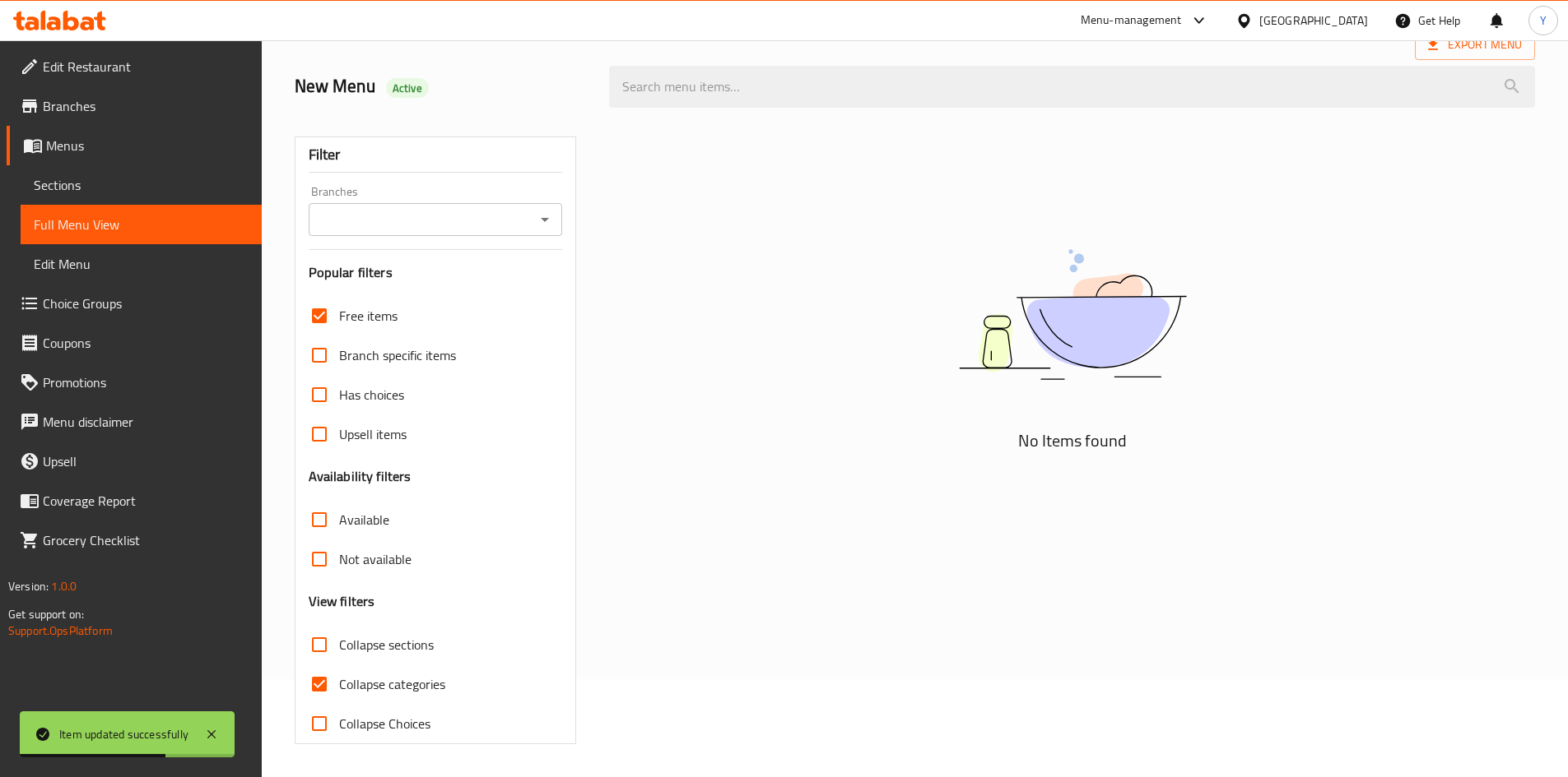
scroll to position [87, 0]
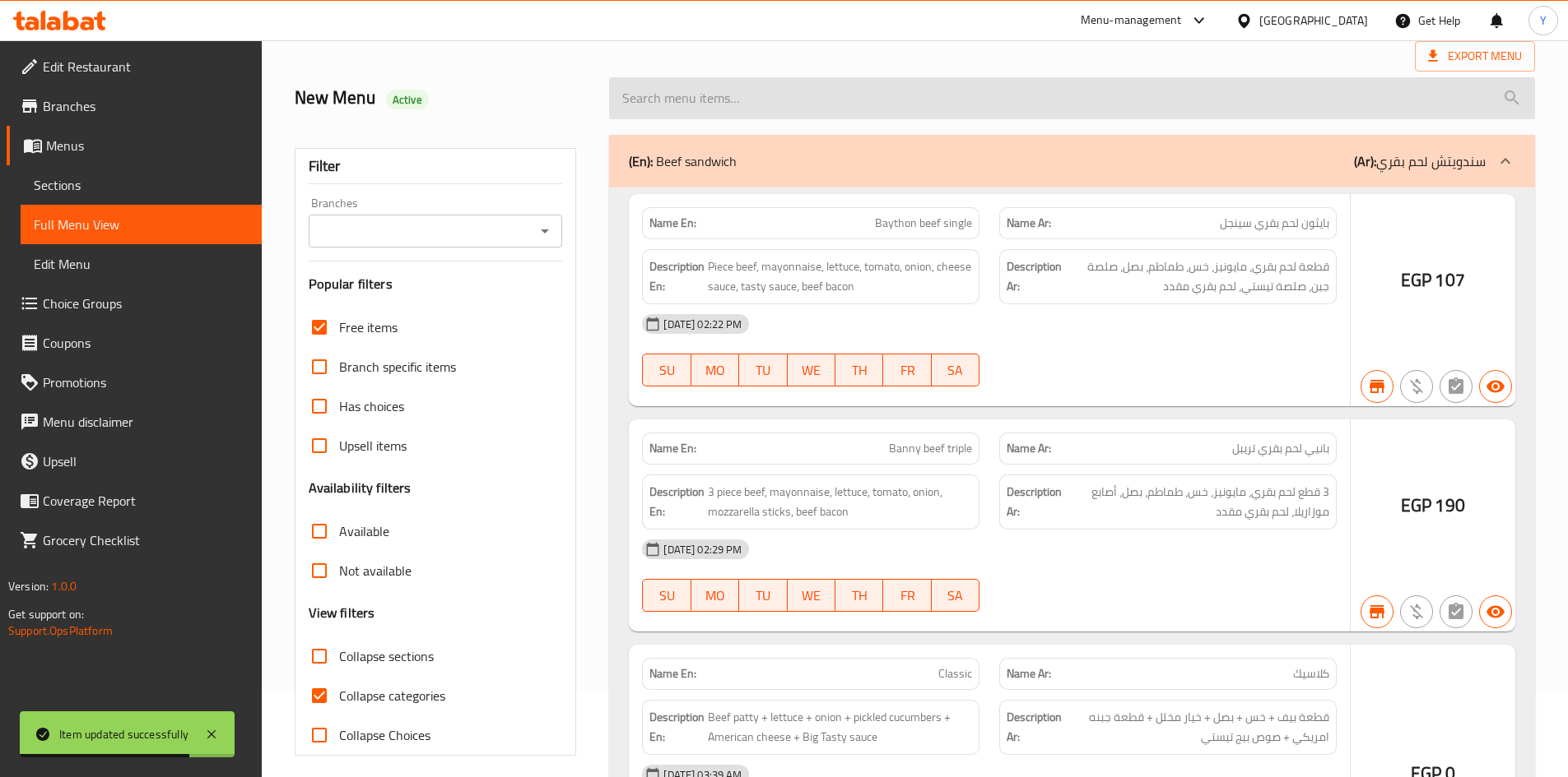
click at [745, 119] on input "search" at bounding box center [1072, 98] width 926 height 42
paste input "search"
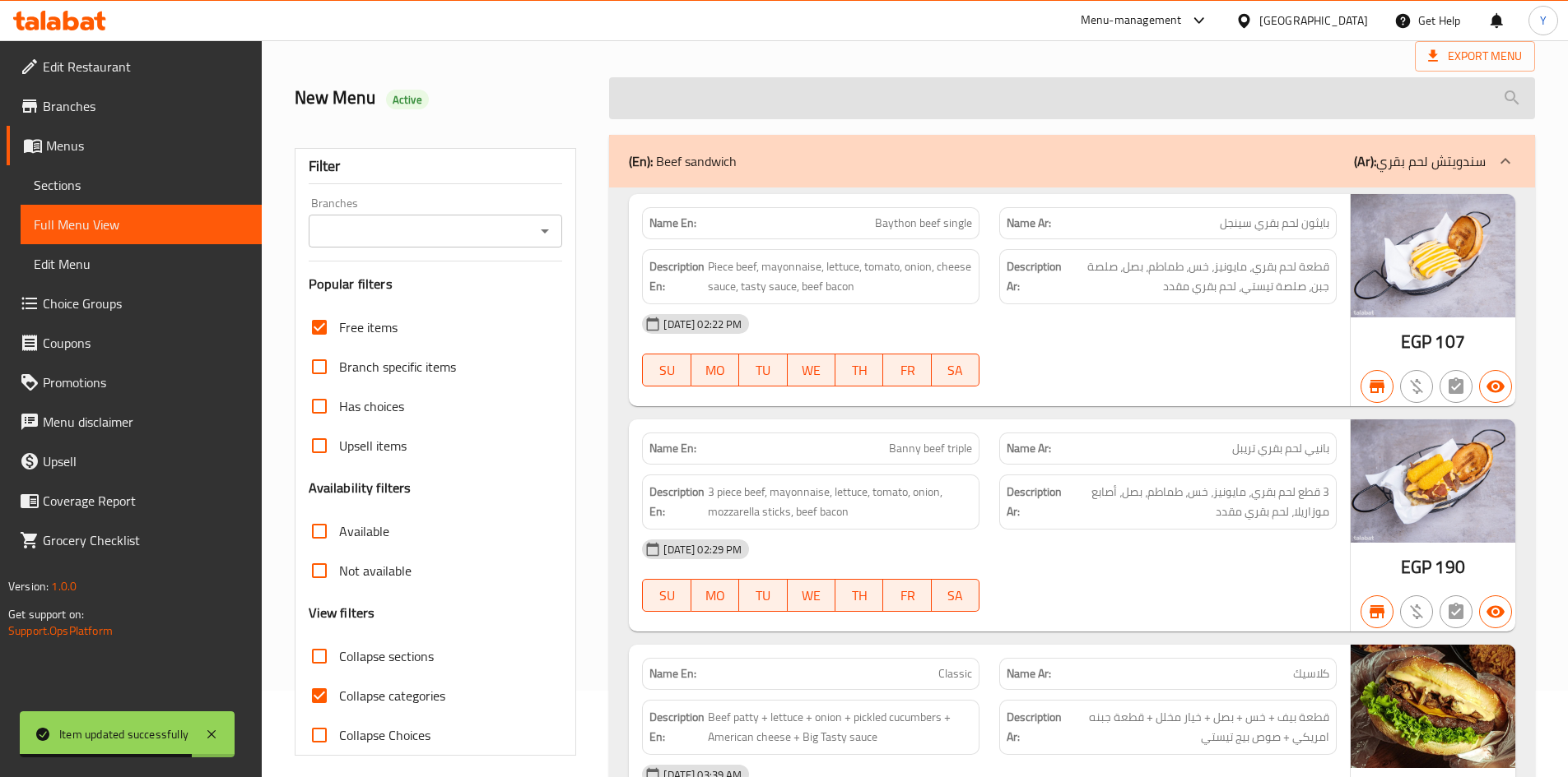
scroll to position [4, 0]
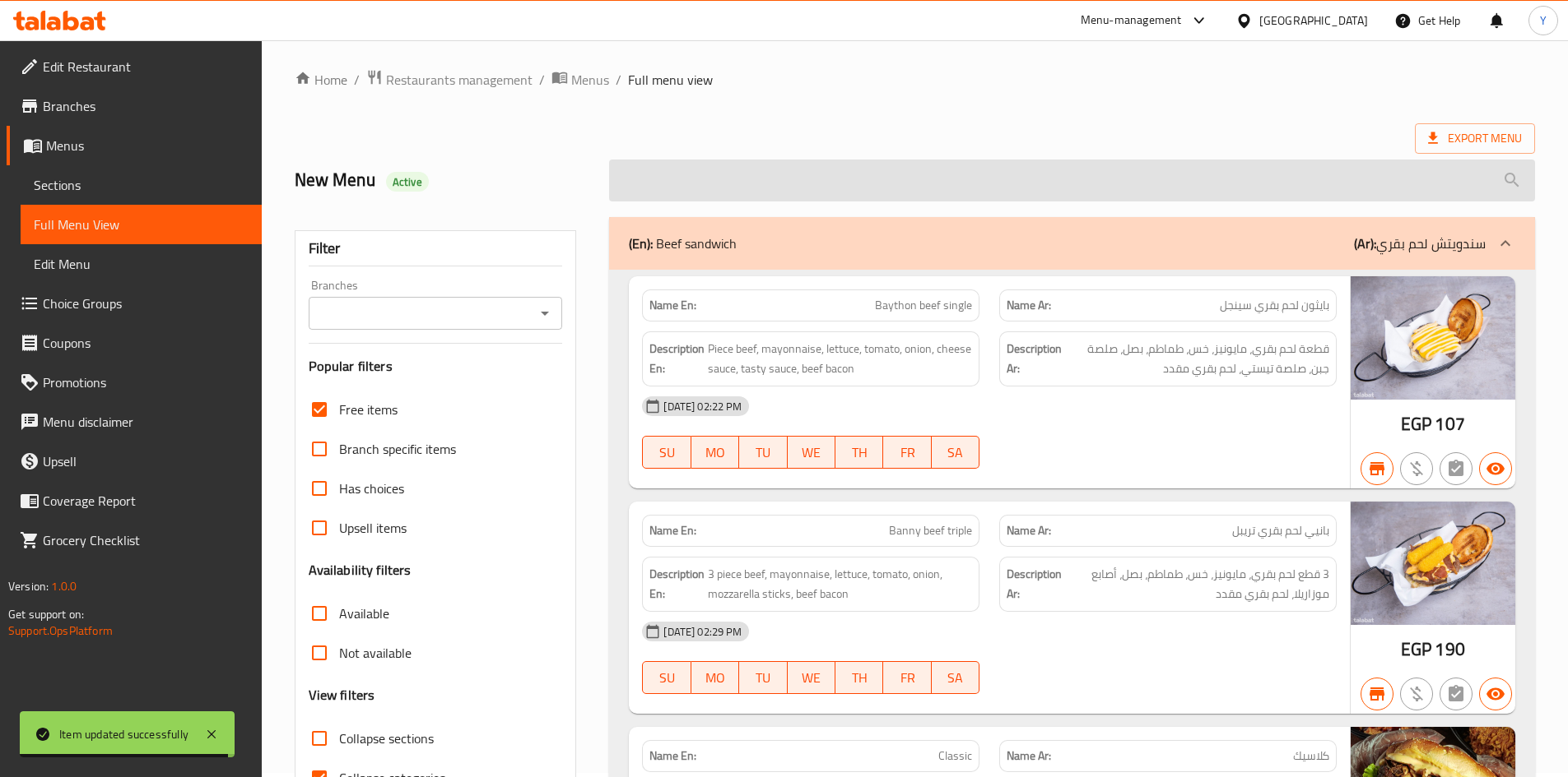
paste input "search"
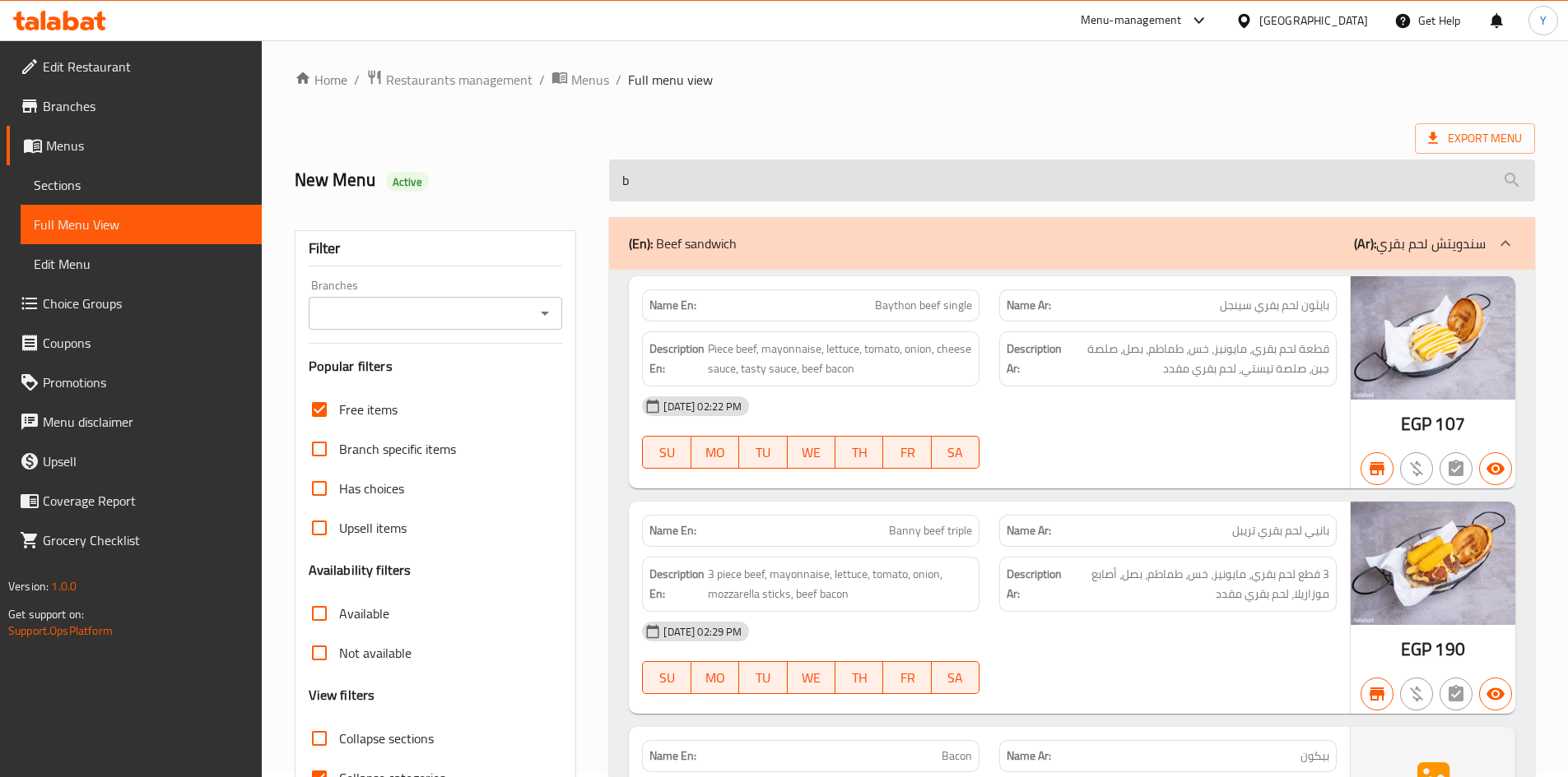
click at [819, 178] on input "b" at bounding box center [1072, 180] width 926 height 42
paste input "Bacon"
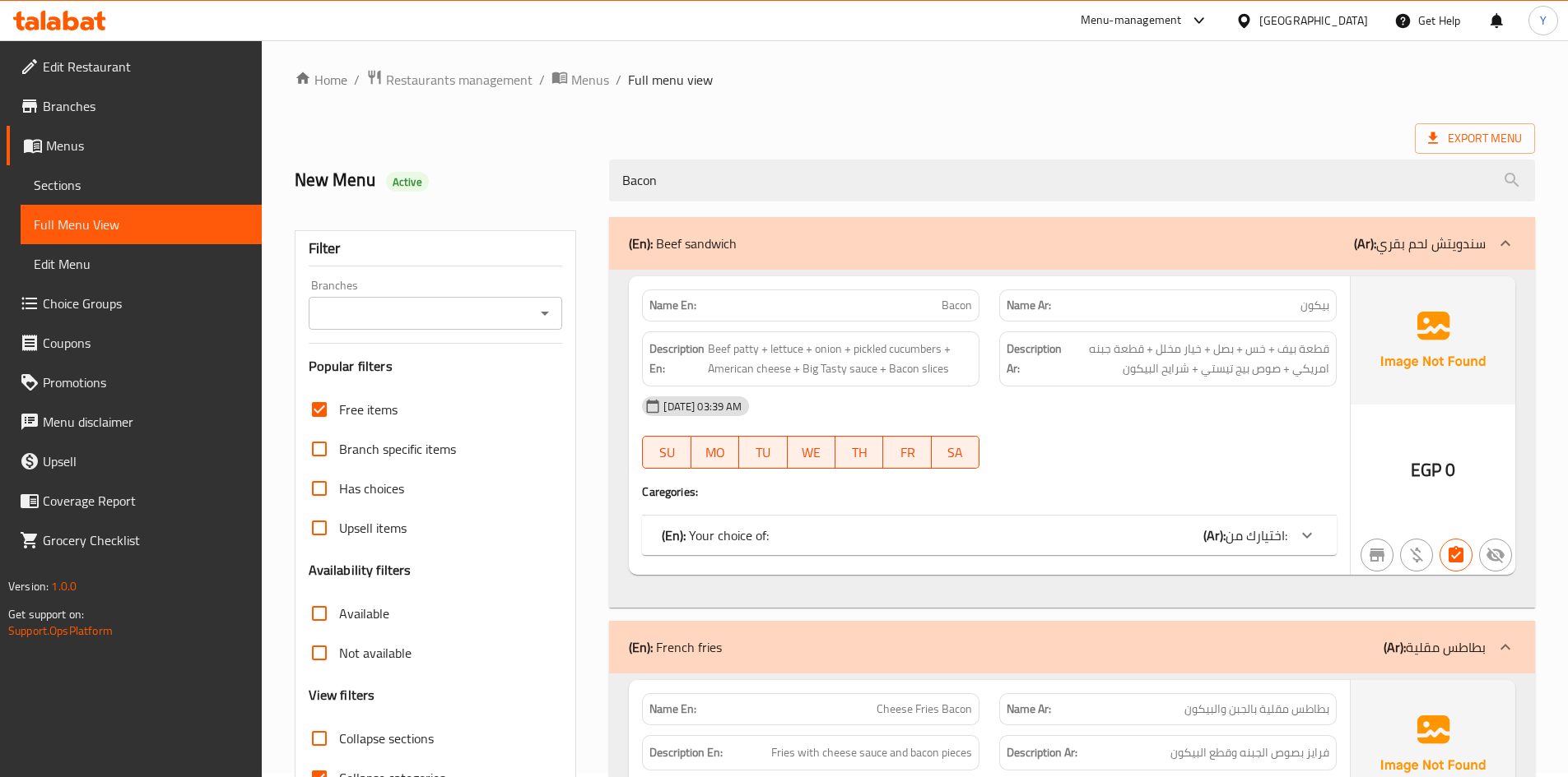
type input "Bacon"
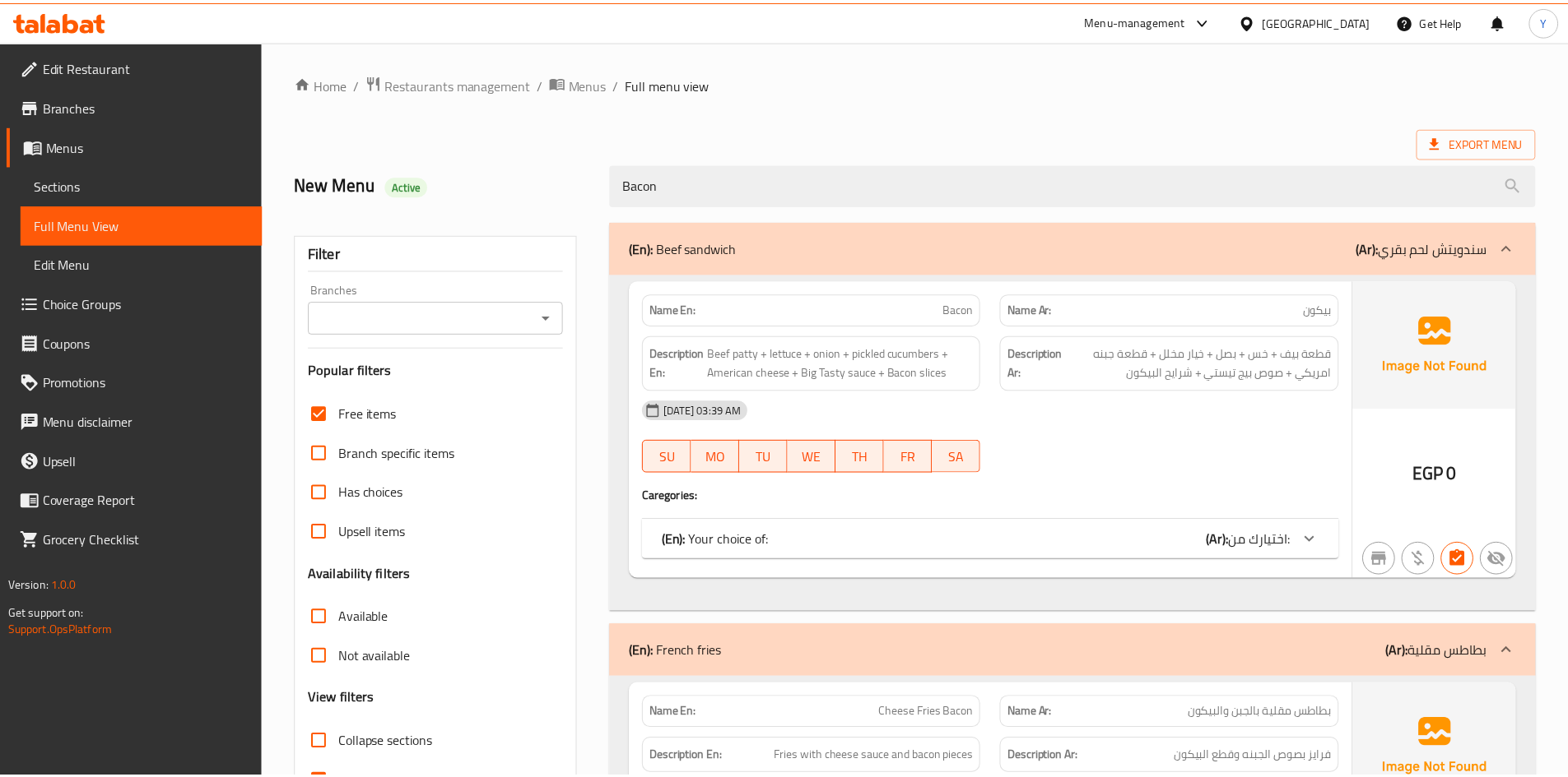
scroll to position [165, 0]
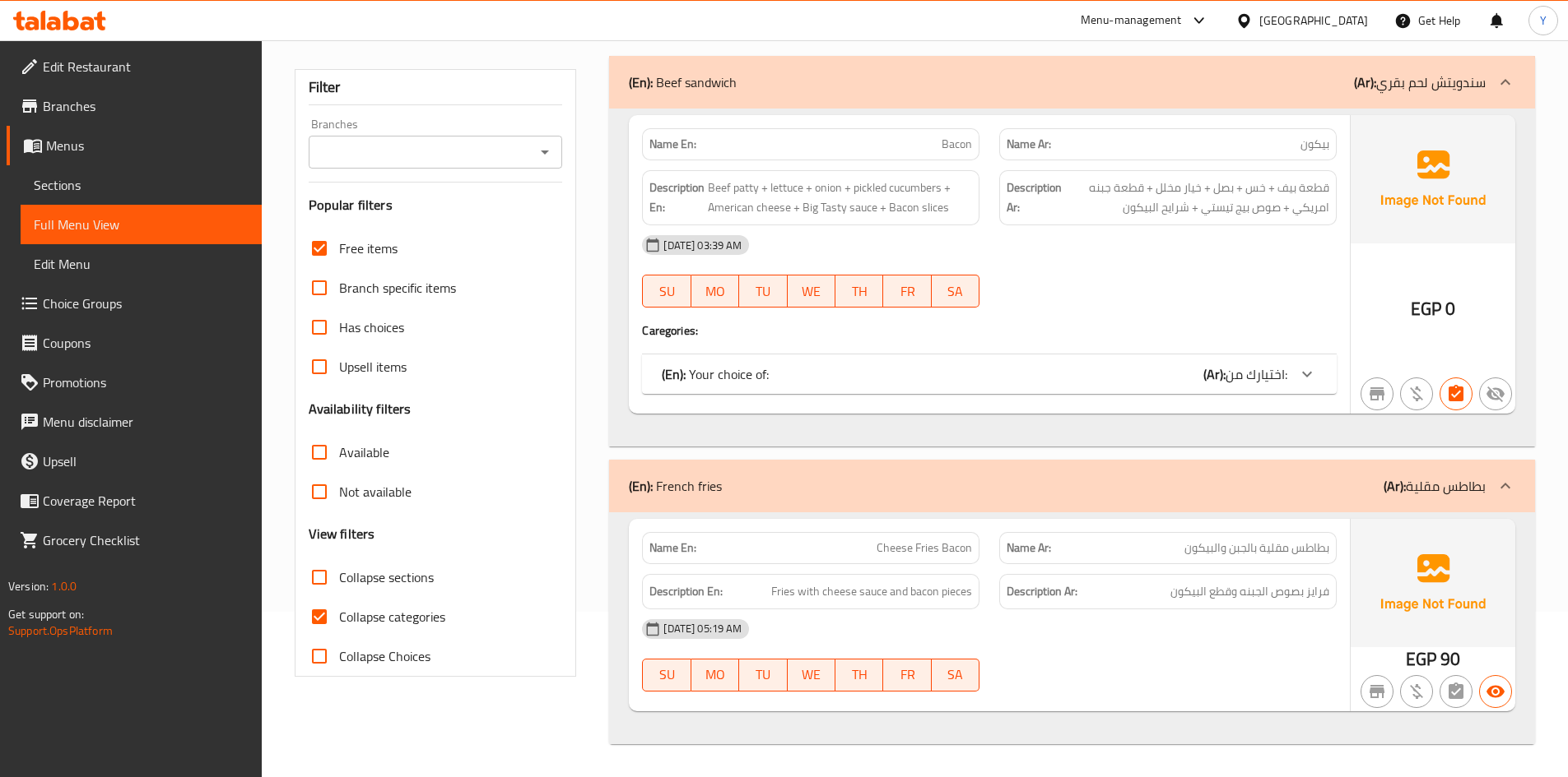
click at [920, 547] on span "Cheese Fries Bacon" at bounding box center [924, 548] width 95 height 18
copy span "Cheese Fries Bacon"
click at [112, 187] on span "Sections" at bounding box center [141, 185] width 215 height 20
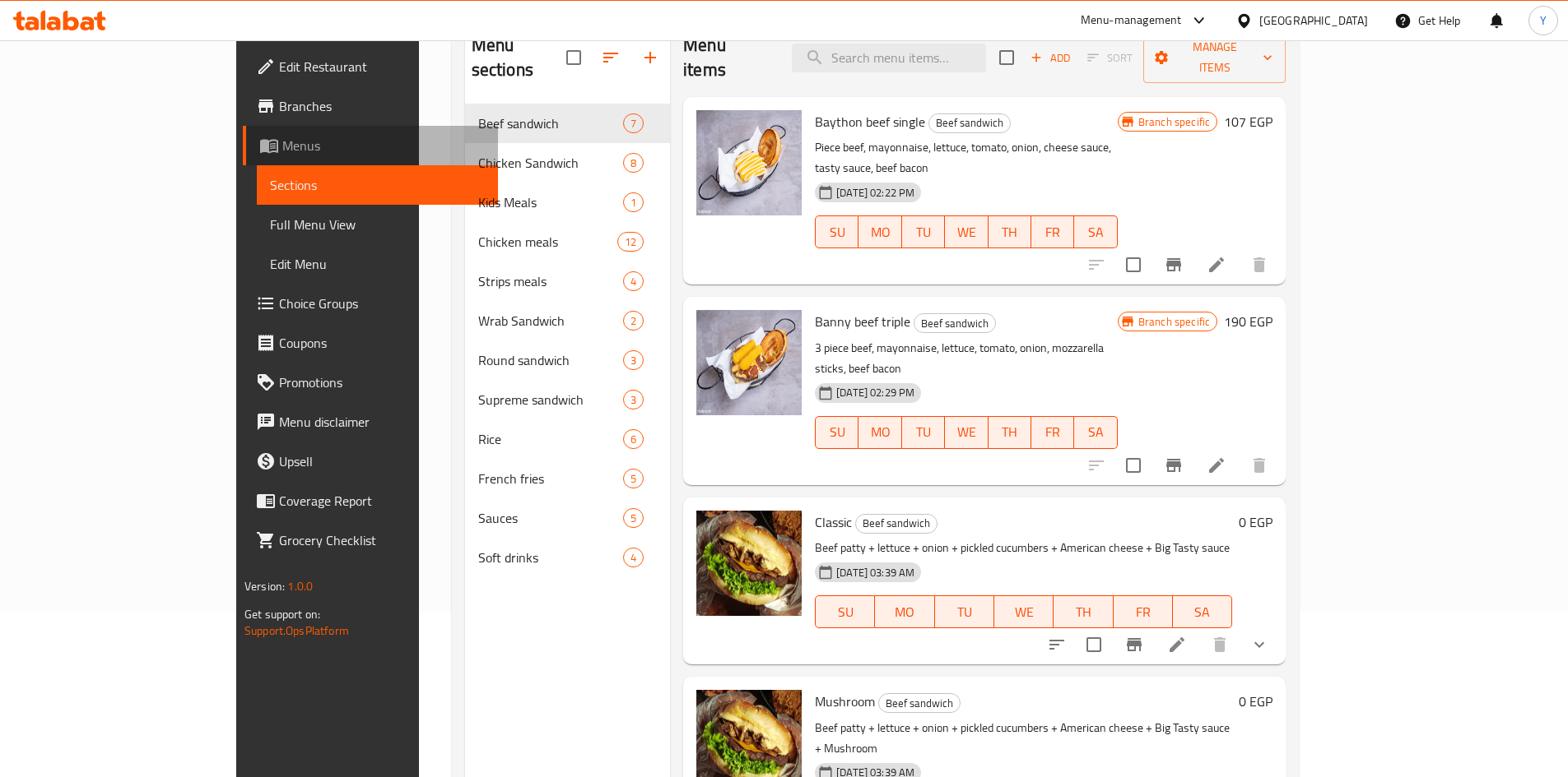
click at [282, 148] on span "Menus" at bounding box center [383, 146] width 203 height 20
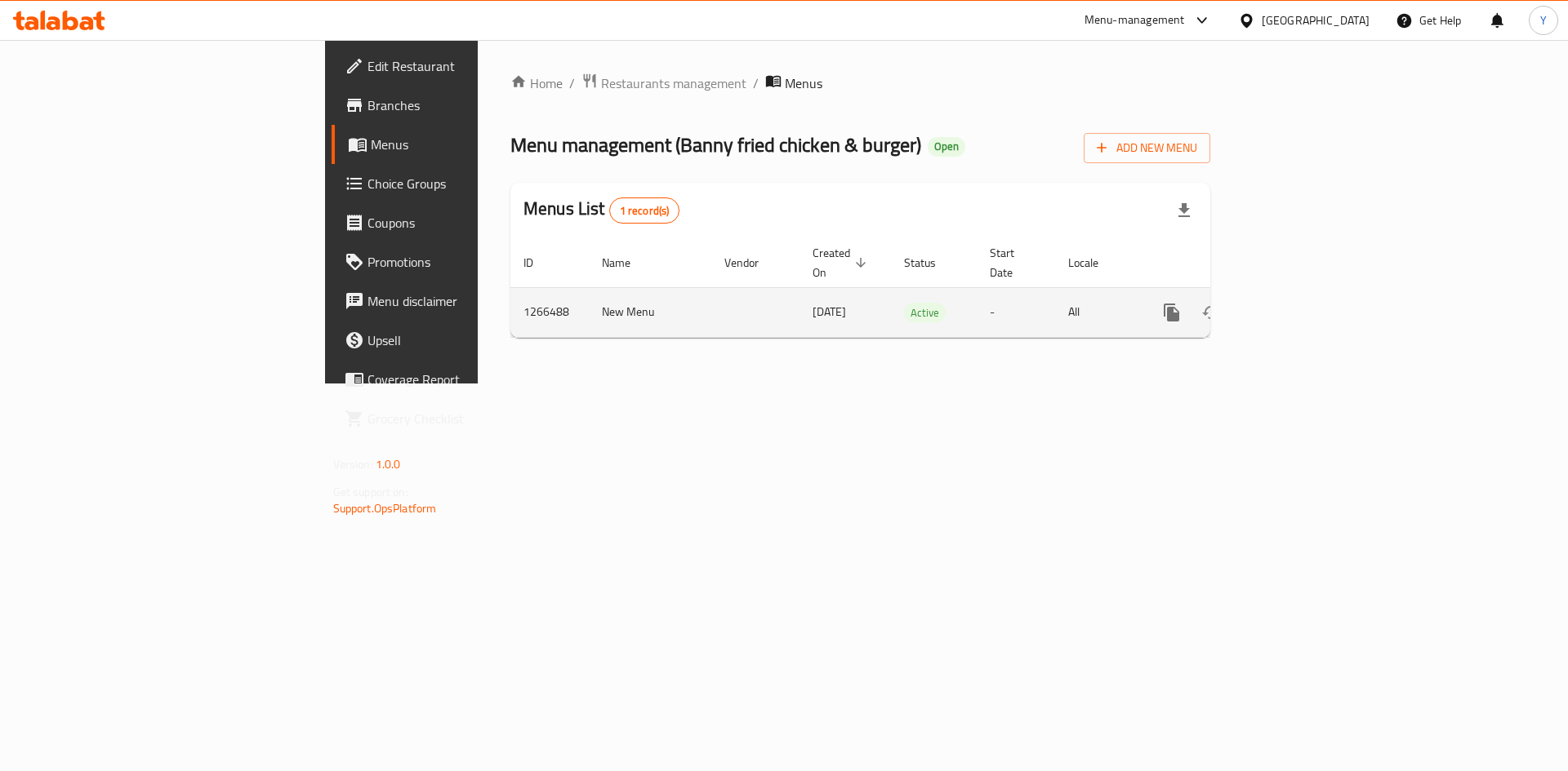
click at [1297, 305] on icon "enhanced table" at bounding box center [1290, 313] width 15 height 15
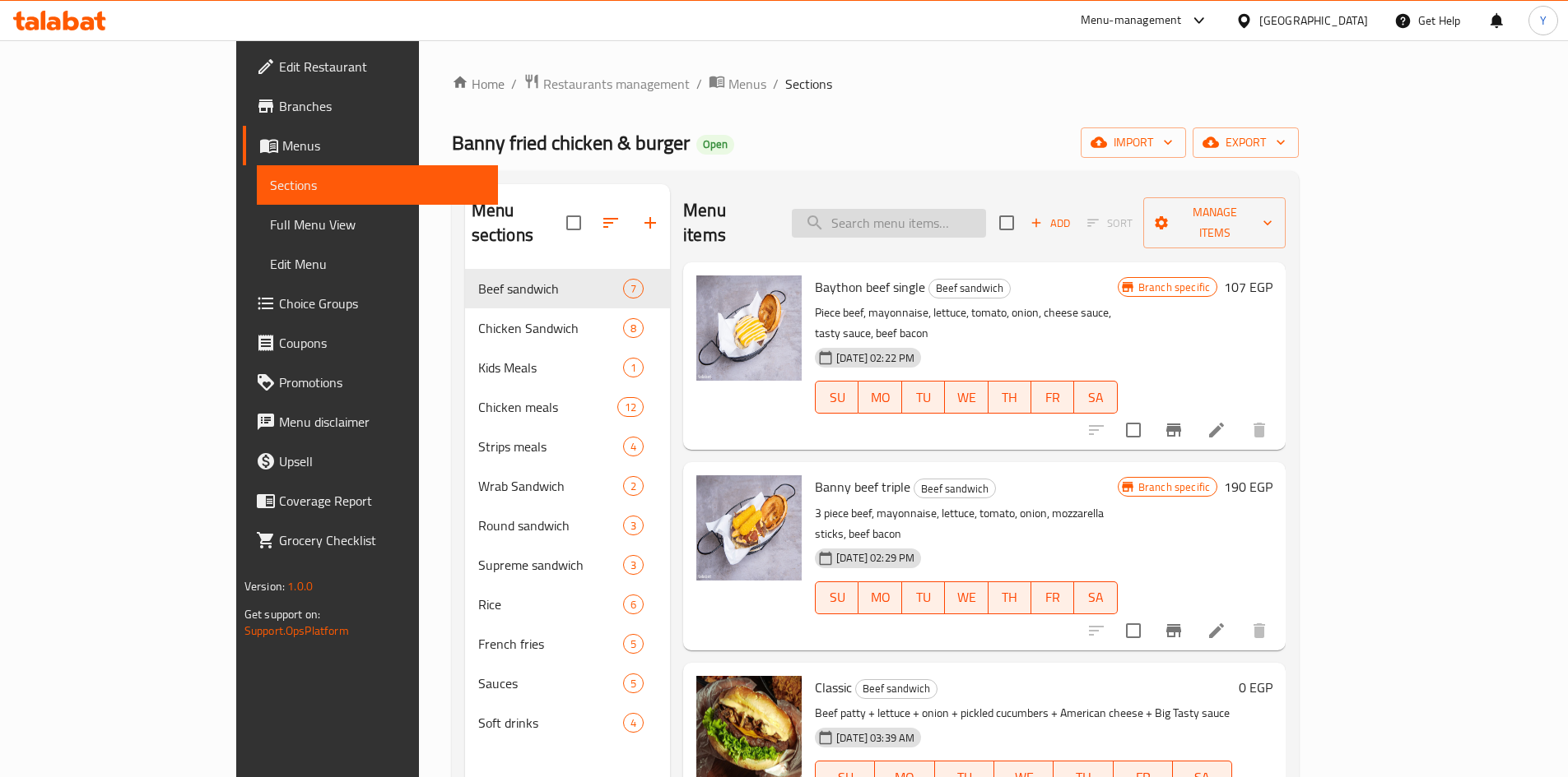
click at [934, 214] on input "search" at bounding box center [889, 223] width 194 height 29
paste input "Cheese Fries Bacon"
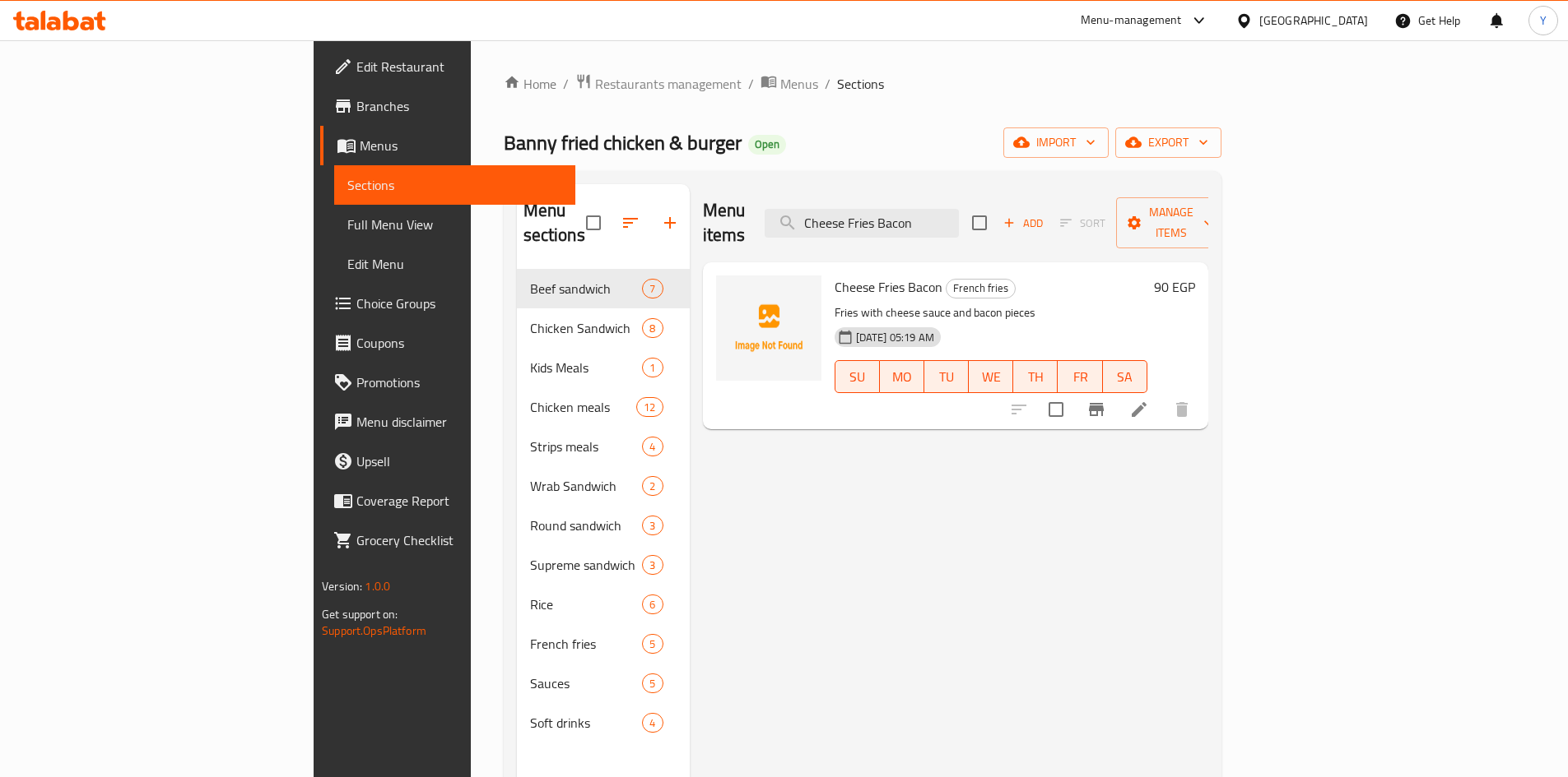
type input "Cheese Fries Bacon"
click at [1146, 402] on icon at bounding box center [1140, 409] width 15 height 15
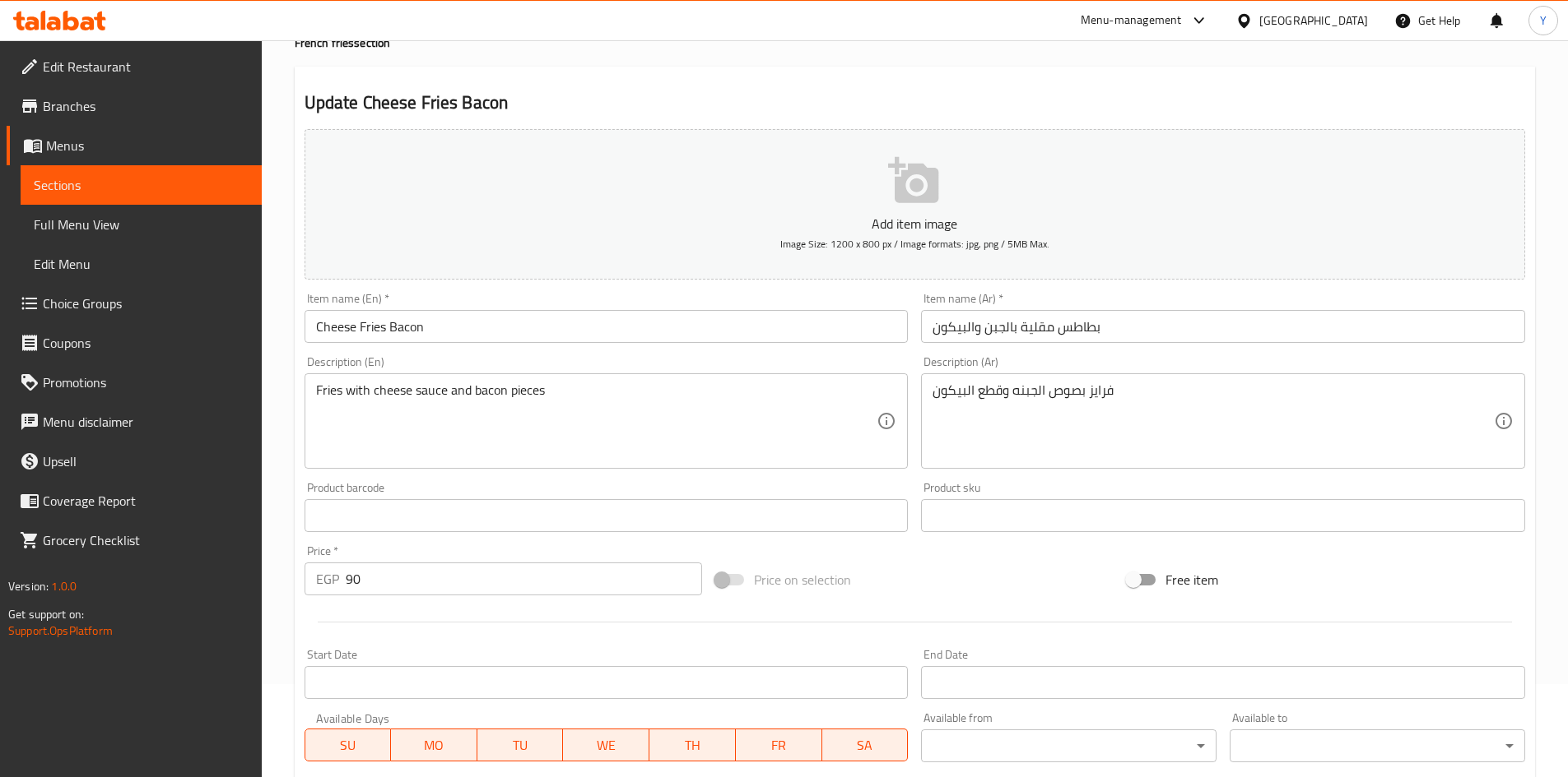
scroll to position [385, 0]
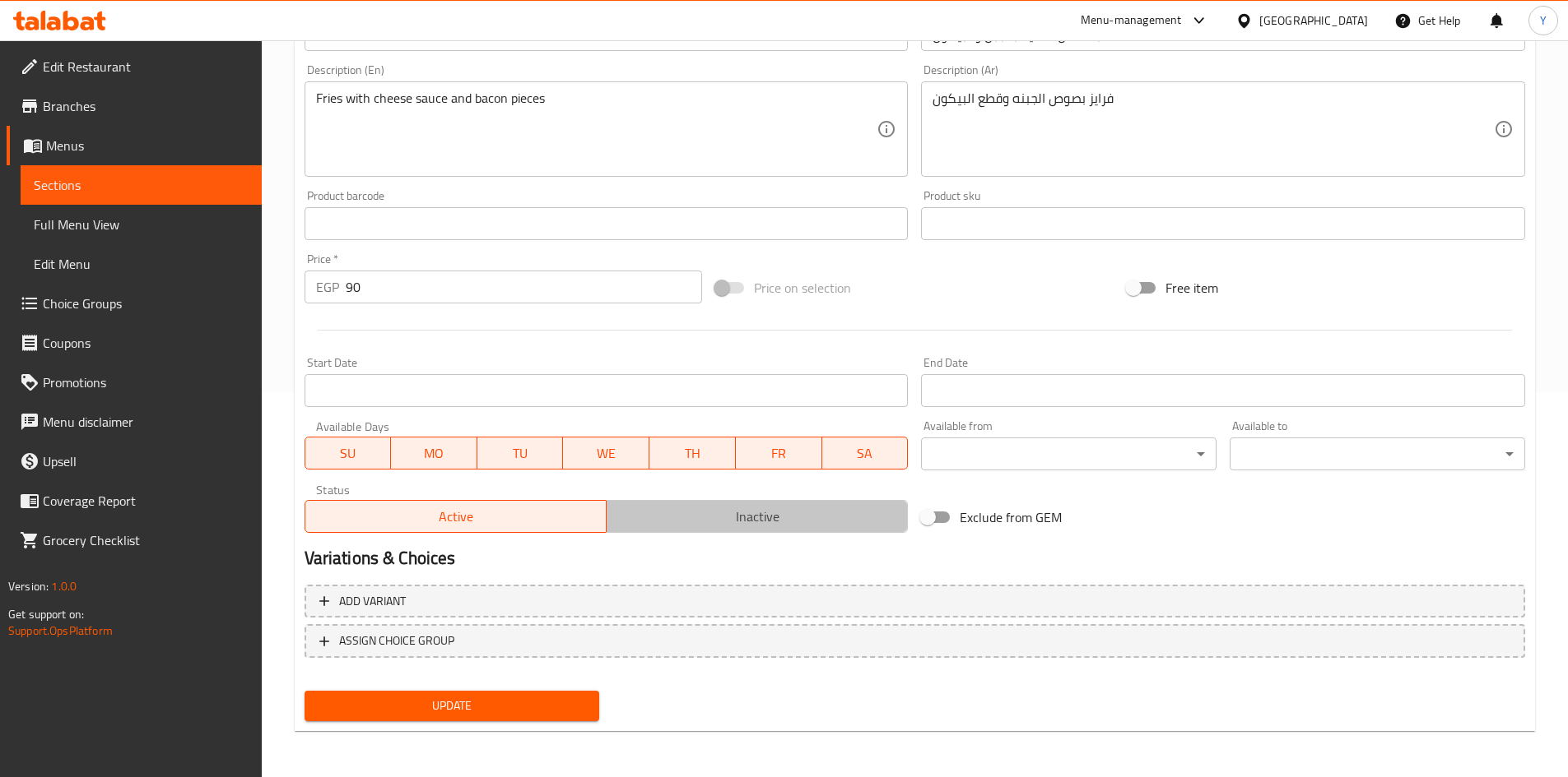
click at [725, 506] on span "Inactive" at bounding box center [757, 517] width 288 height 24
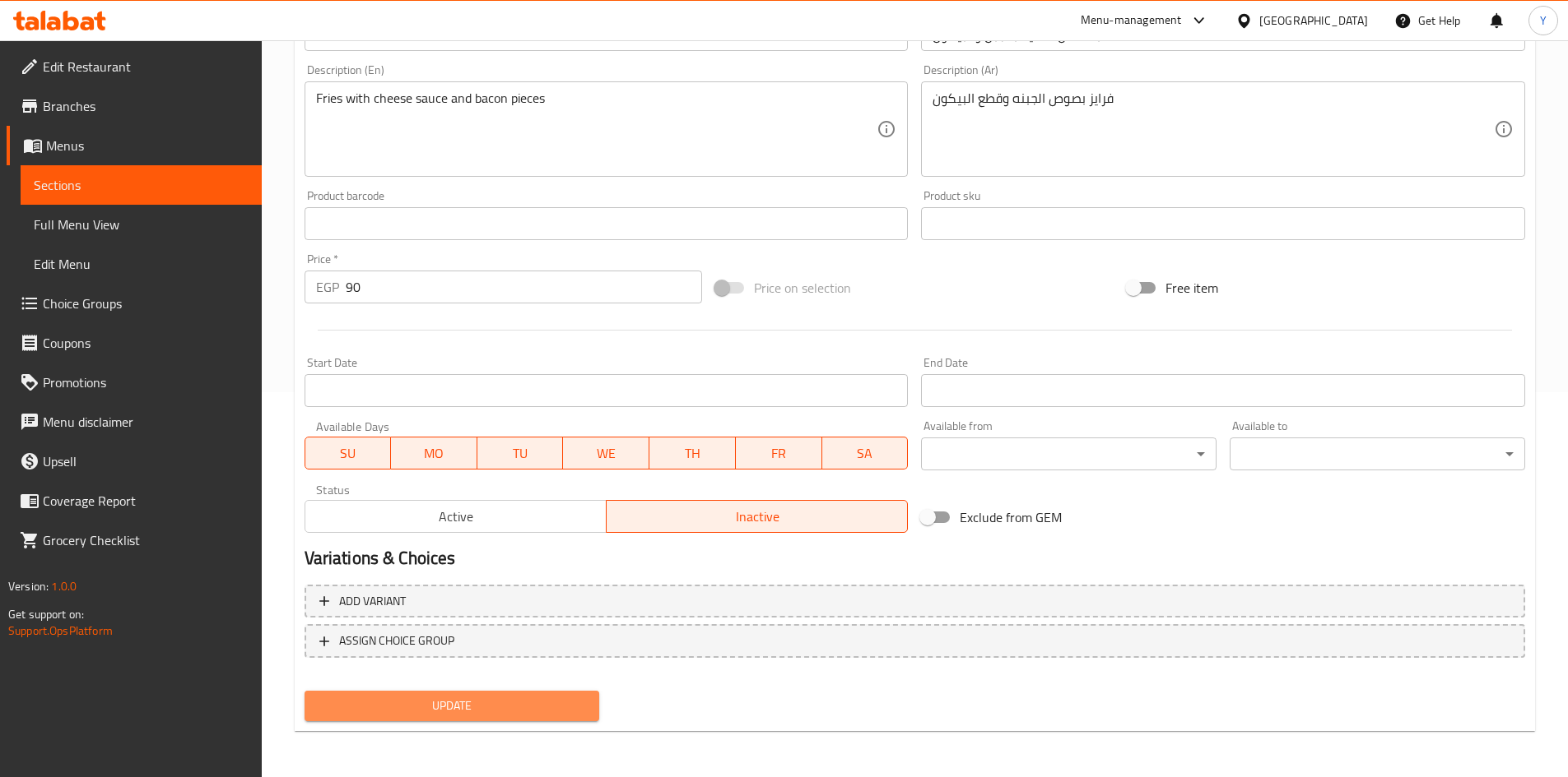
click at [480, 701] on span "Update" at bounding box center [452, 706] width 269 height 21
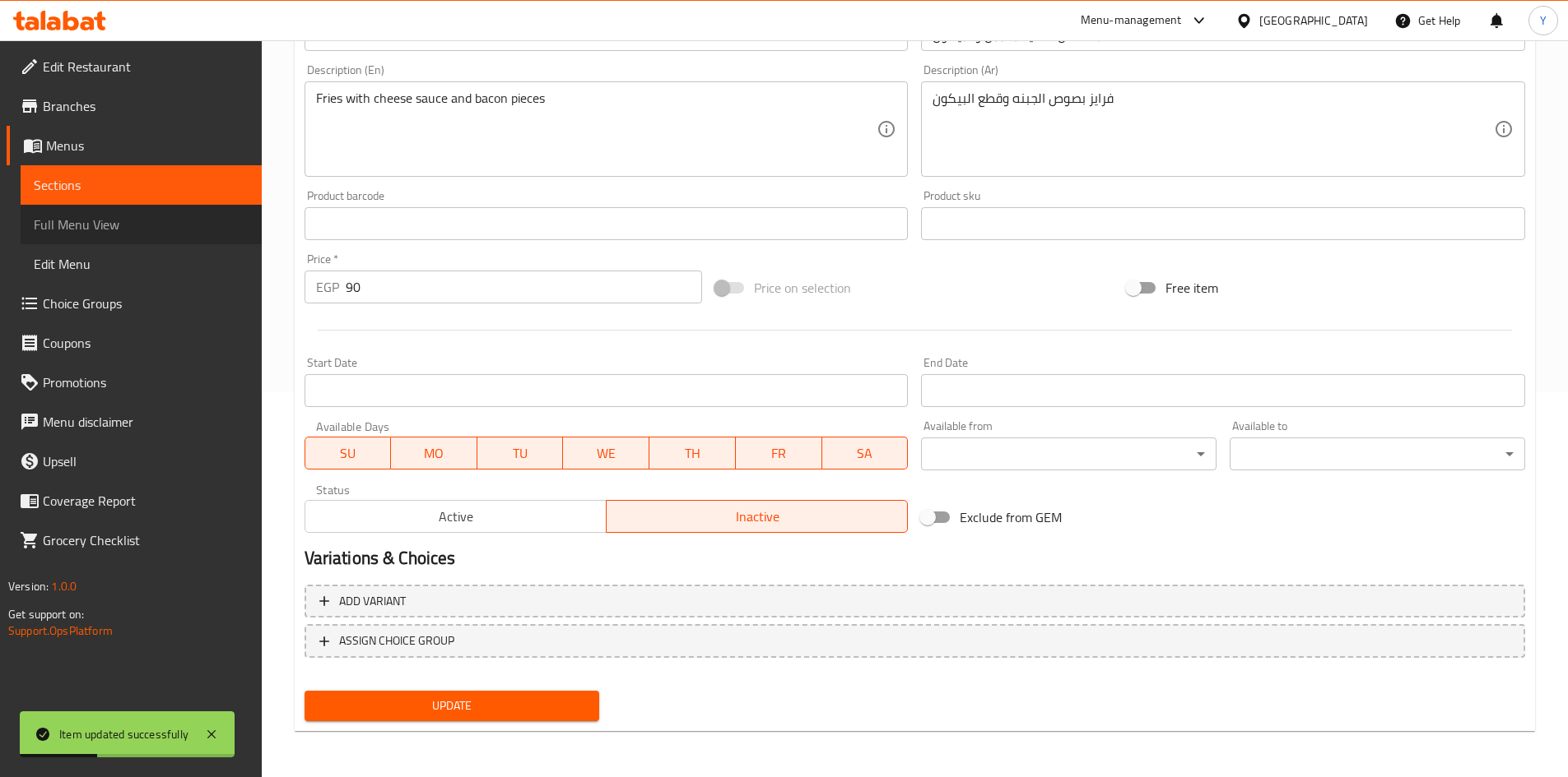
click at [203, 234] on link "Full Menu View" at bounding box center [141, 225] width 241 height 39
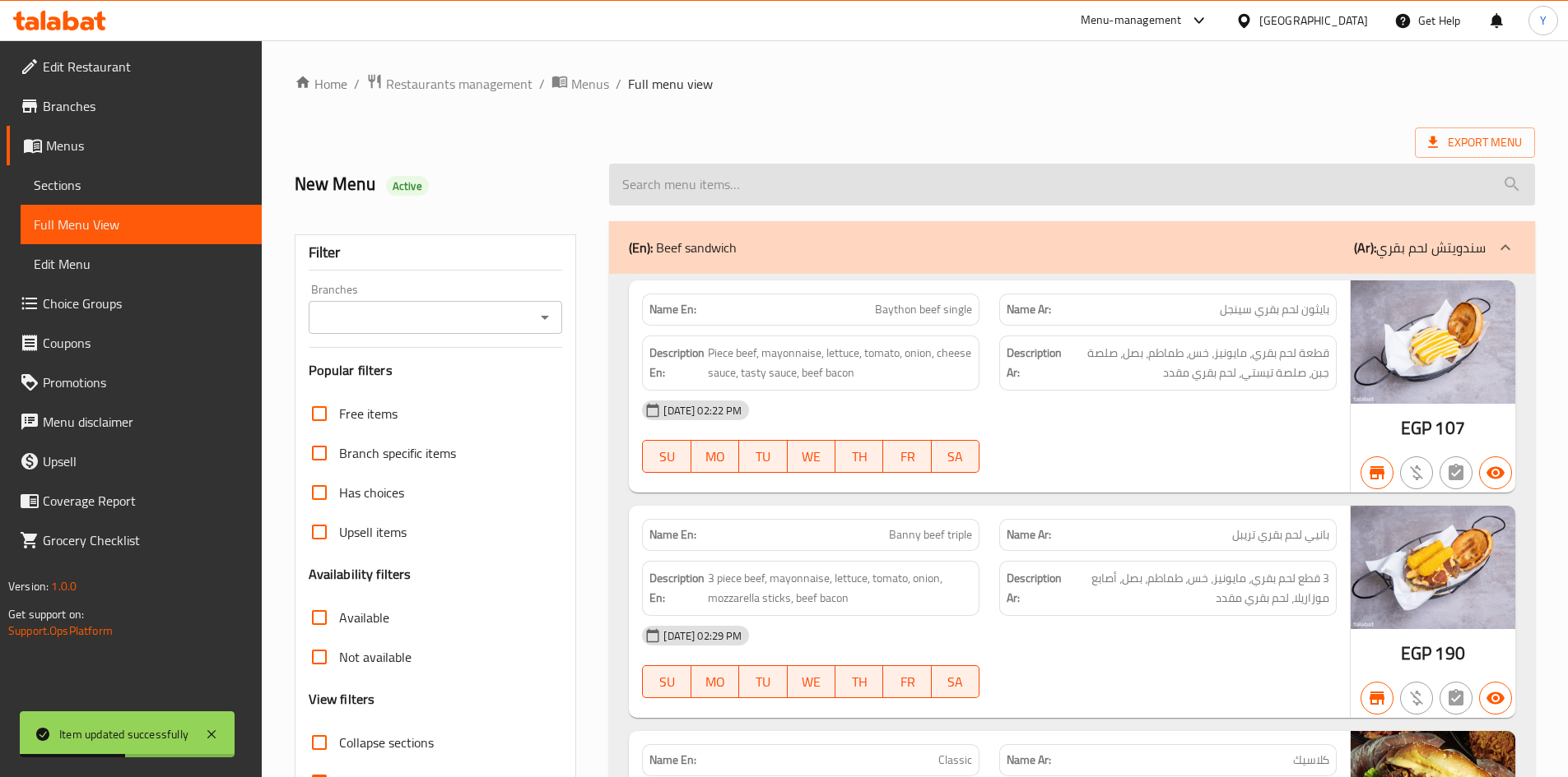
click at [725, 191] on input "search" at bounding box center [1072, 184] width 926 height 42
paste input "Bacon"
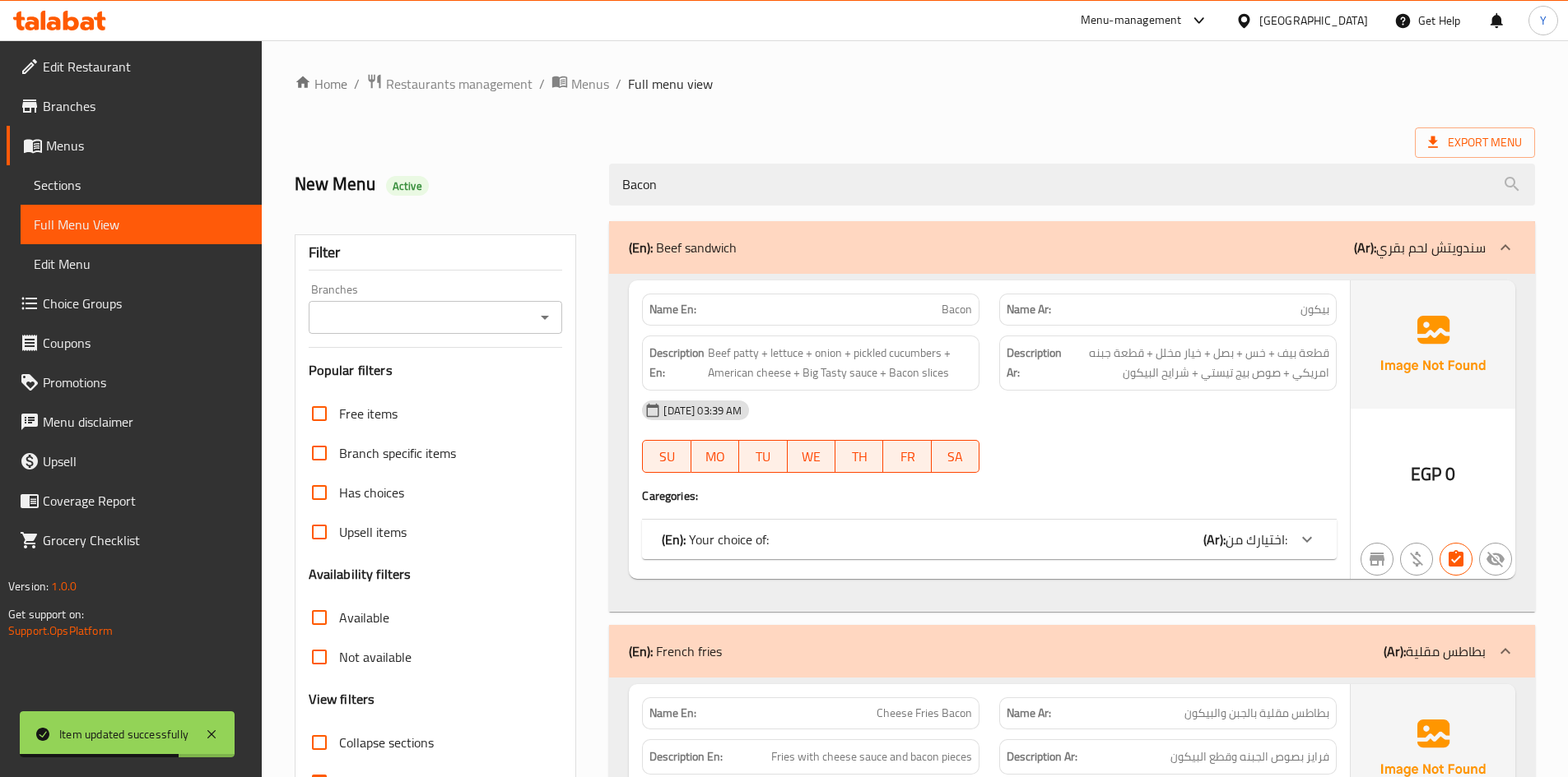
type input "Bacon"
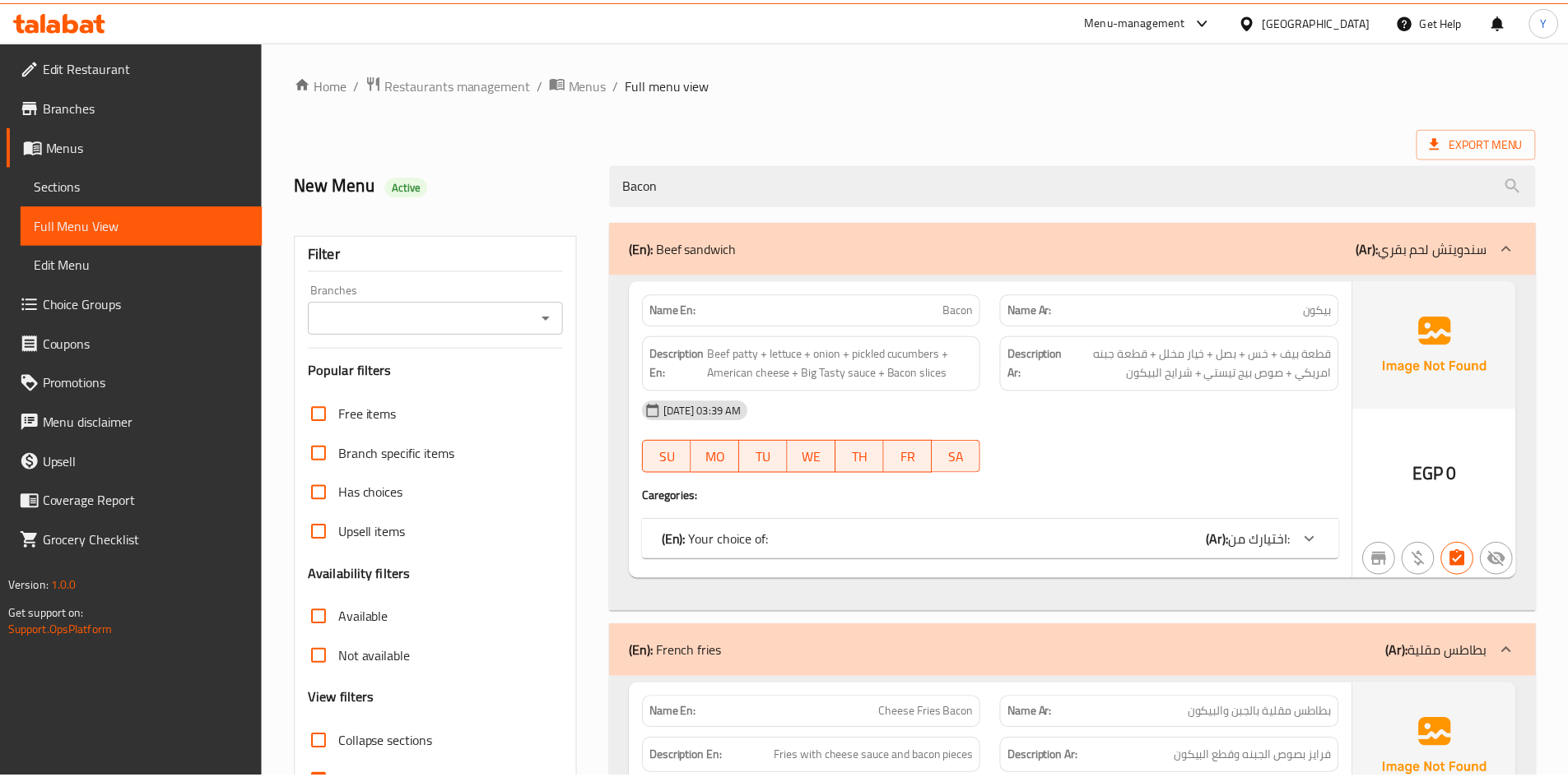
scroll to position [165, 0]
